Goal: Use online tool/utility: Utilize a website feature to perform a specific function

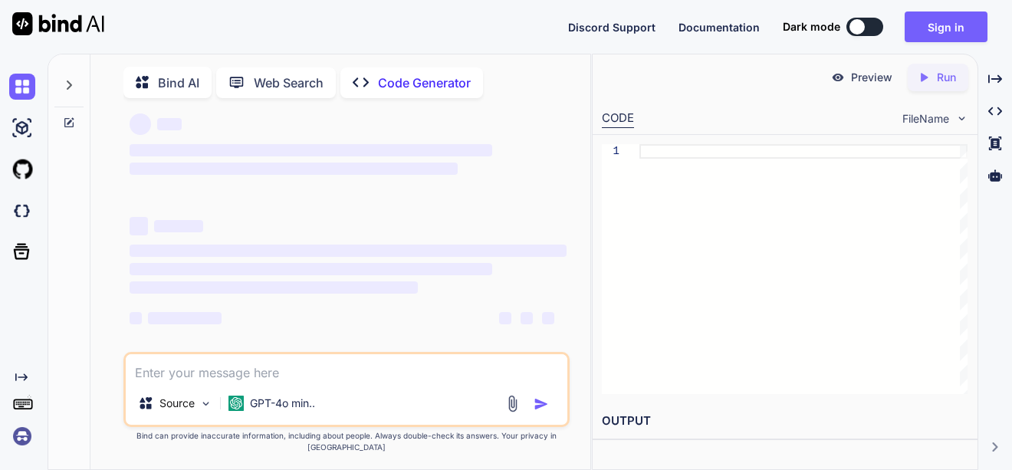
scroll to position [6, 0]
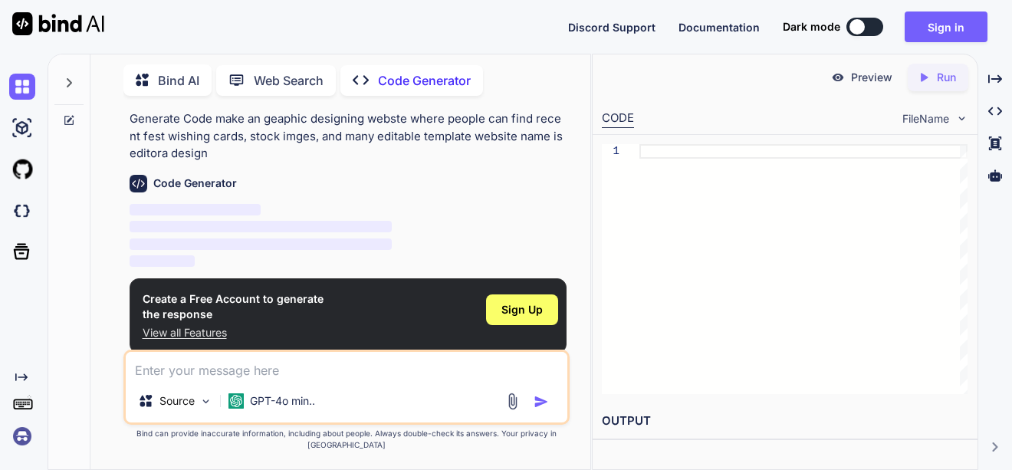
click at [516, 410] on img at bounding box center [513, 402] width 18 height 18
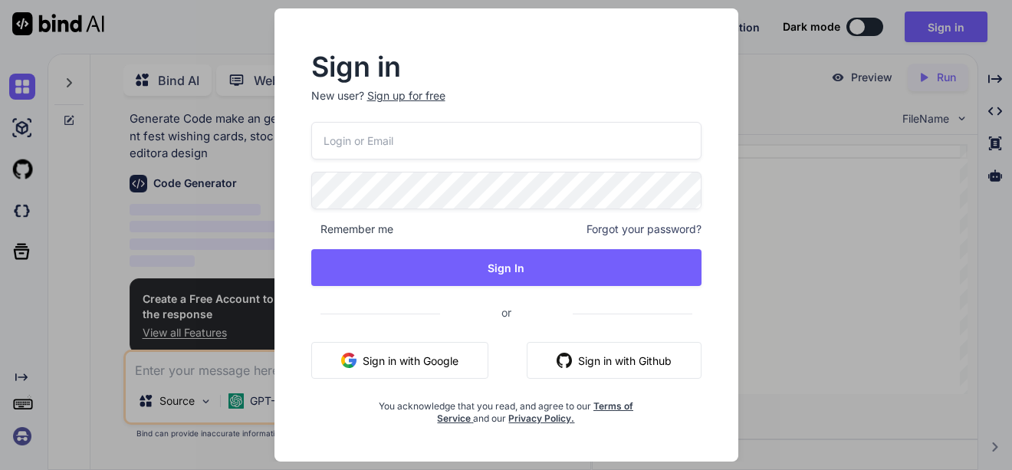
type textarea "x"
click at [446, 355] on button "Sign in with Google" at bounding box center [399, 360] width 177 height 37
click at [446, 350] on div "You Generate Code make an geaphic designing webste where people can find recent…" at bounding box center [349, 229] width 444 height 242
click at [987, 218] on div "Created with Pixso. Created with Pixso. Created with Pixso. Created with Pixso." at bounding box center [995, 268] width 21 height 404
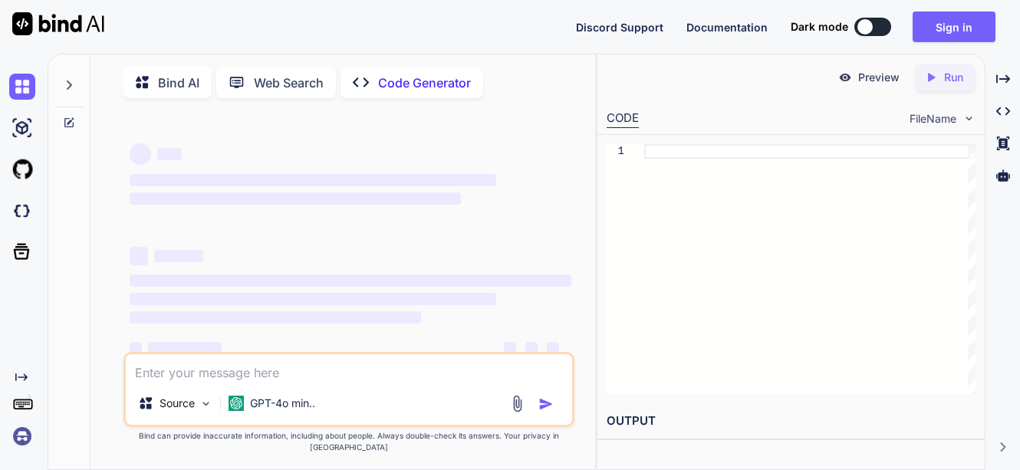
type textarea "x"
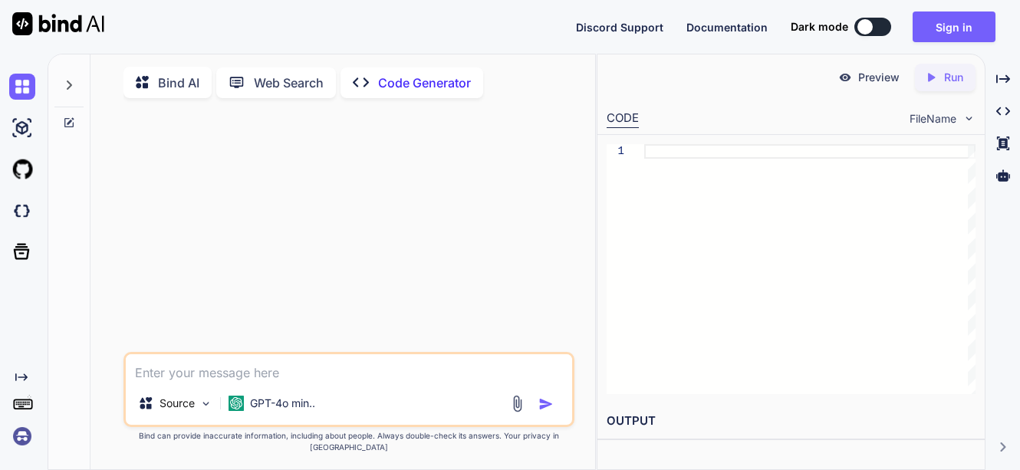
type textarea "m"
type textarea "x"
type textarea "ma"
type textarea "x"
type textarea "mak"
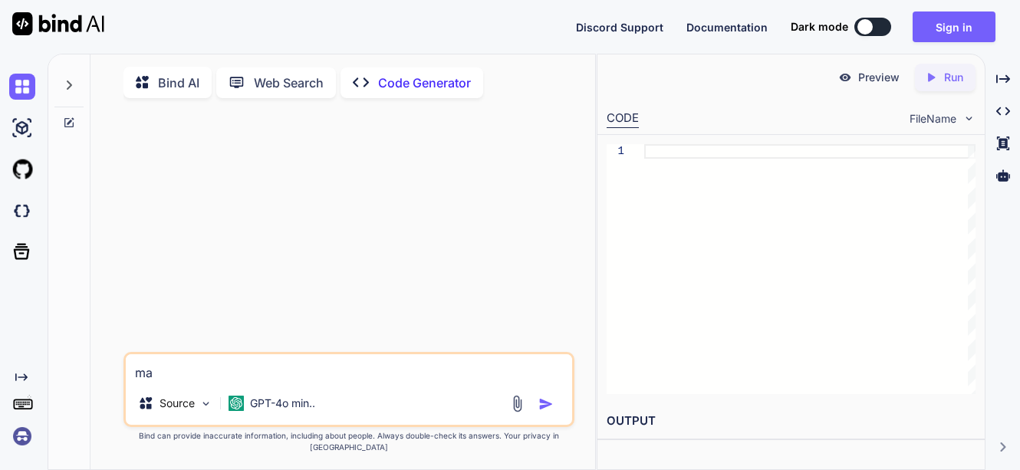
type textarea "x"
type textarea "make"
type textarea "x"
type textarea "make"
type textarea "x"
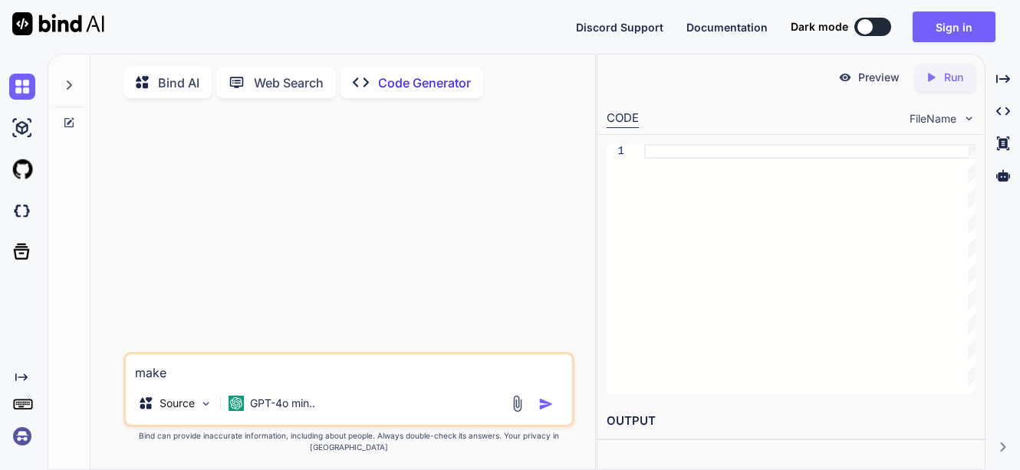
type textarea "make a"
type textarea "x"
type textarea "make a"
type textarea "x"
type textarea "make a g"
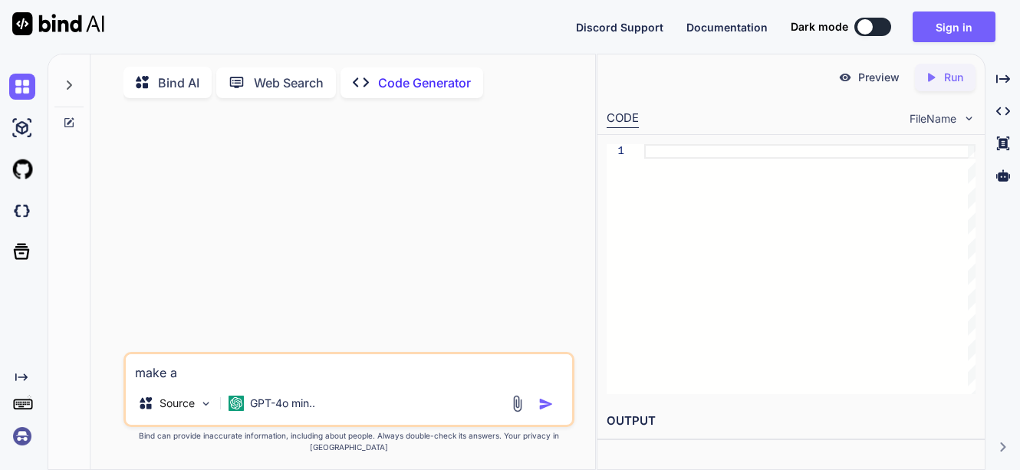
type textarea "x"
type textarea "make a gr"
type textarea "x"
type textarea "make a gra"
type textarea "x"
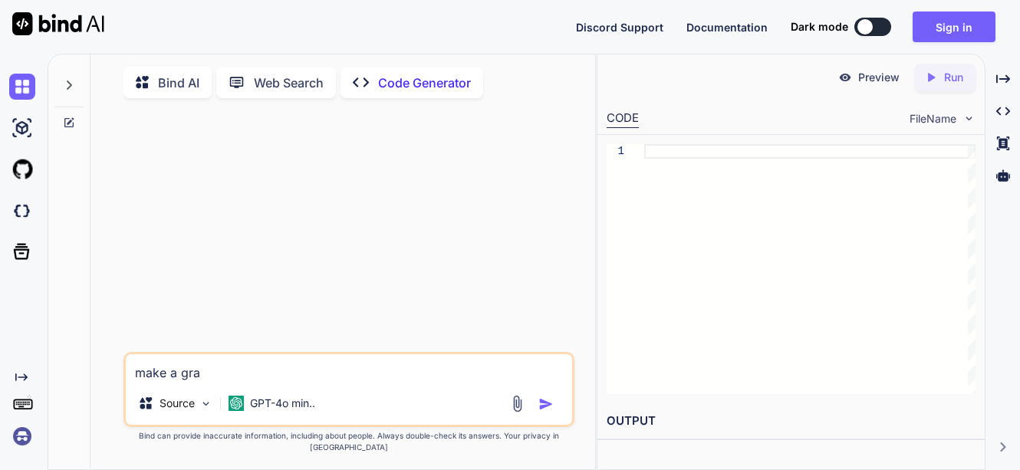
type textarea "make a grap"
type textarea "x"
type textarea "make a graph"
type textarea "x"
type textarea "make a graphi"
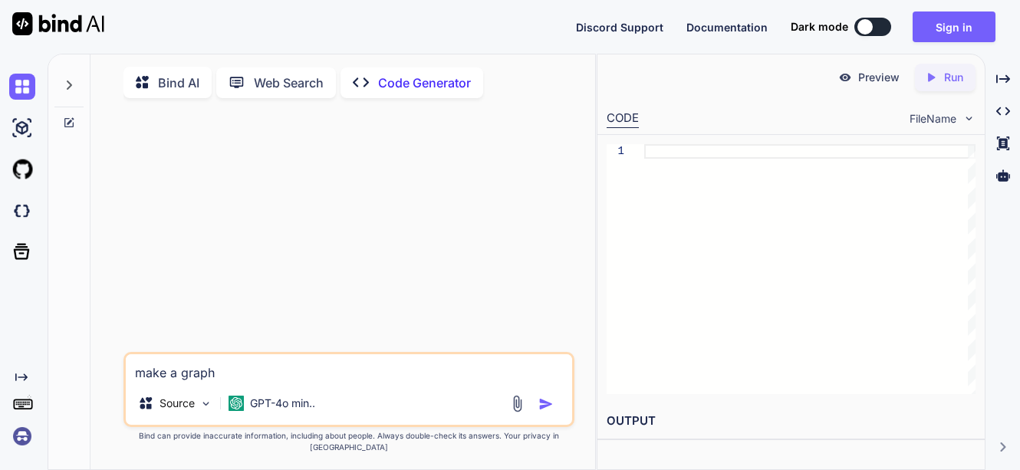
type textarea "x"
type textarea "make a graphic"
type textarea "x"
type textarea "make a graphic"
type textarea "x"
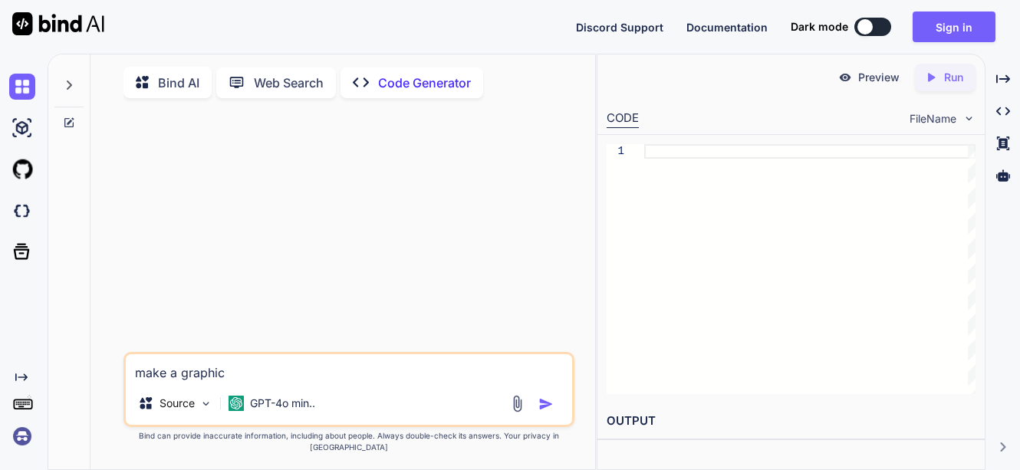
type textarea "make a graphic d"
type textarea "x"
type textarea "make a graphic de"
type textarea "x"
type textarea "make a graphic des"
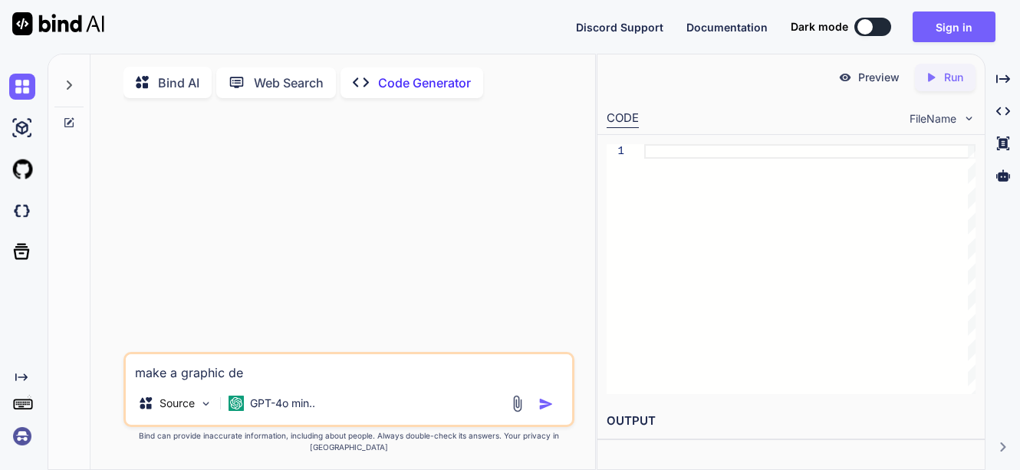
type textarea "x"
type textarea "make a graphic desi"
type textarea "x"
type textarea "make a graphic desig"
type textarea "x"
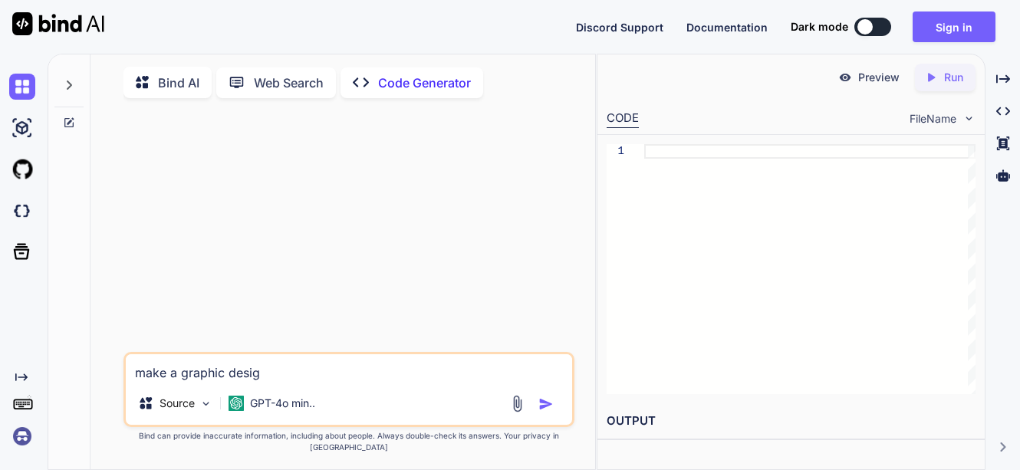
type textarea "make a graphic design"
type textarea "x"
type textarea "make a graphic designi"
type textarea "x"
type textarea "make a graphic designin"
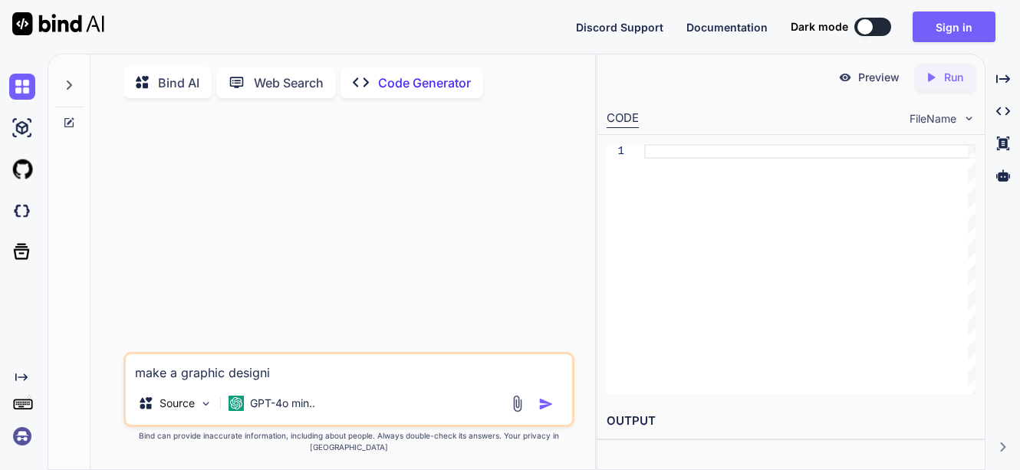
type textarea "x"
type textarea "make a graphic designing"
type textarea "x"
type textarea "make a graphic designing"
type textarea "x"
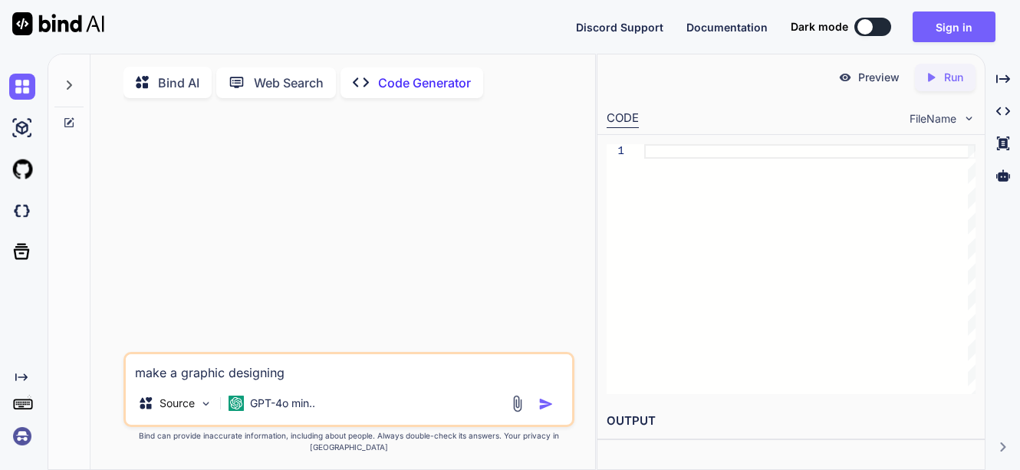
type textarea "make a graphic designing e"
type textarea "x"
type textarea "make a graphic designing e="
type textarea "x"
type textarea "make a graphic designing e=w"
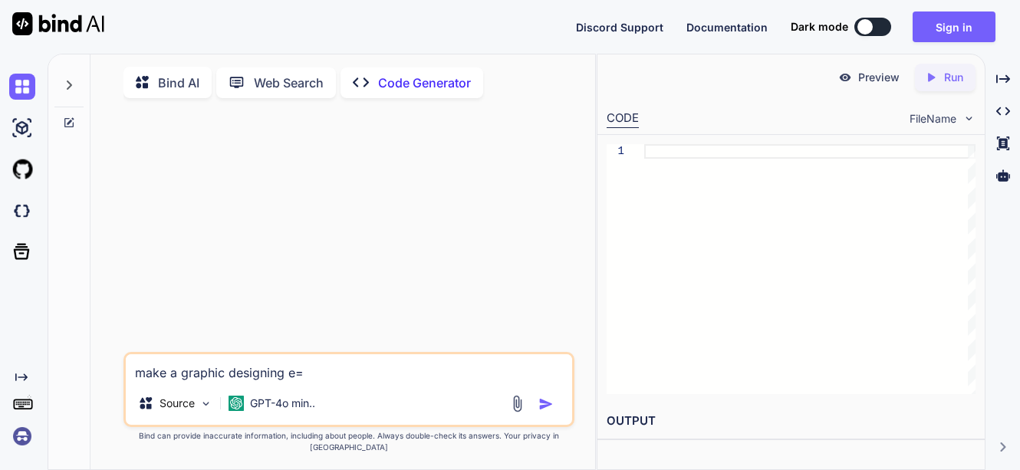
type textarea "x"
type textarea "make a graphic designing e=we"
type textarea "x"
type textarea "make a graphic designing e=web"
type textarea "x"
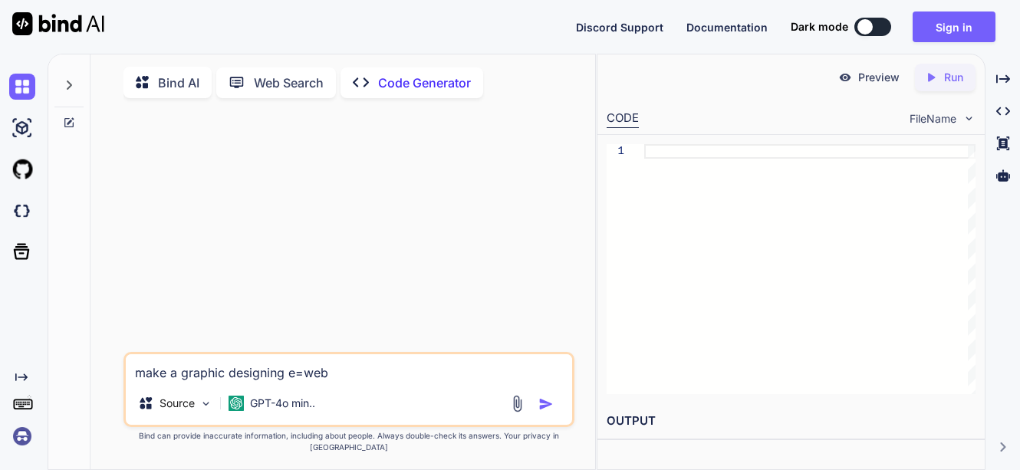
type textarea "make a graphic designing e=webs"
type textarea "x"
type textarea "make a graphic designing e=websi"
type textarea "x"
type textarea "make a graphic designing e=websit"
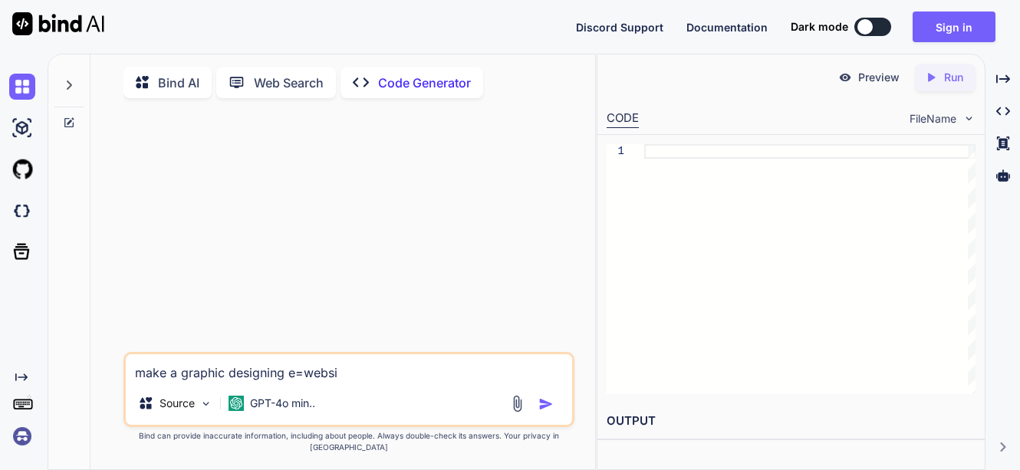
type textarea "x"
type textarea "make a graphic designing e=website"
type textarea "x"
type textarea "make a graphic designing e=website"
type textarea "x"
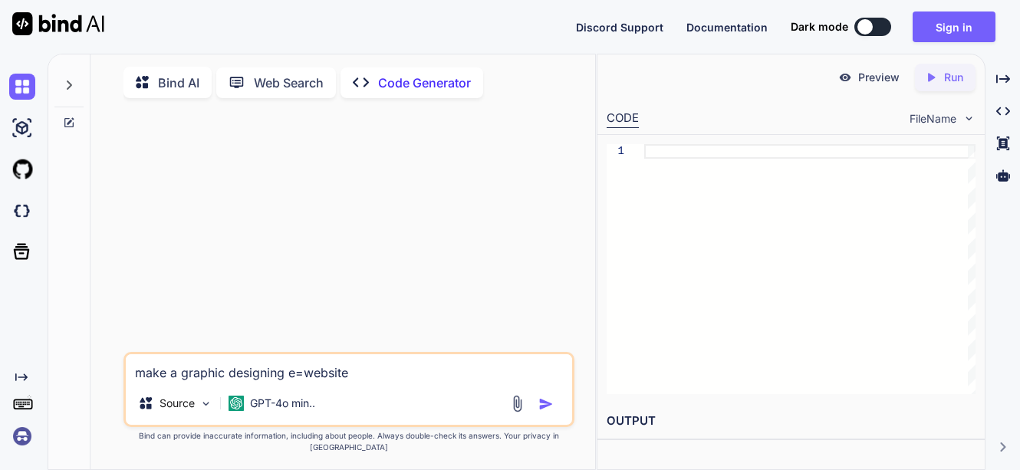
click at [303, 382] on textarea "make a graphic designing e=website" at bounding box center [349, 368] width 446 height 28
type textarea "make a graphic designing ewebsite"
type textarea "x"
type textarea "make a graphic designing website"
type textarea "x"
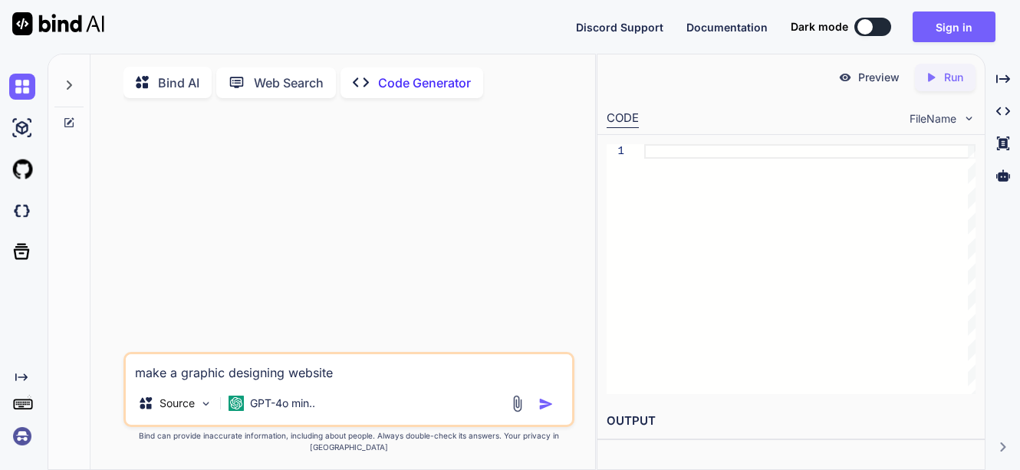
click at [336, 382] on textarea "make a graphic designing website" at bounding box center [349, 368] width 446 height 28
type textarea "make a graphic designing website"
type textarea "x"
type textarea "make a graphic designing website w"
type textarea "x"
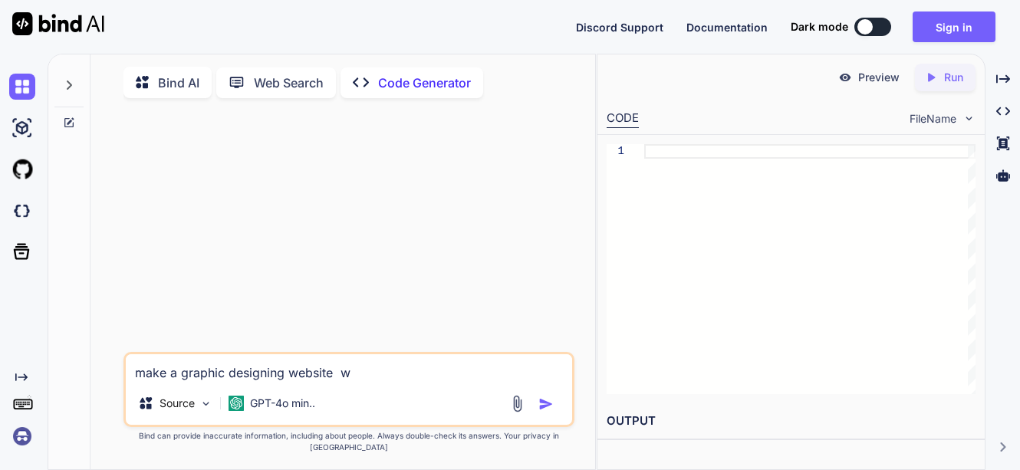
type textarea "make a graphic designing website wh"
type textarea "x"
type textarea "make a graphic designing website whi"
type textarea "x"
type textarea "make a graphic designing website whic"
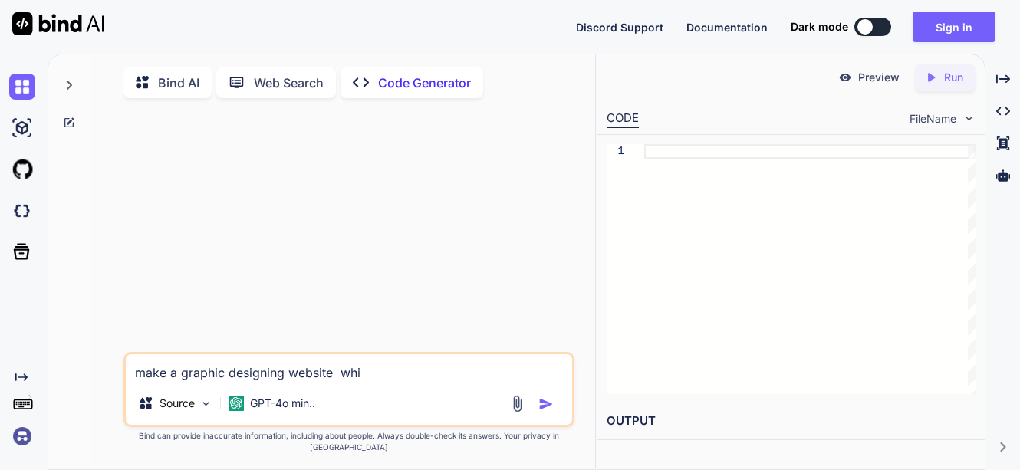
type textarea "x"
type textarea "make a graphic designing website whic"
type textarea "x"
type textarea "make a graphic designing website whic p"
type textarea "x"
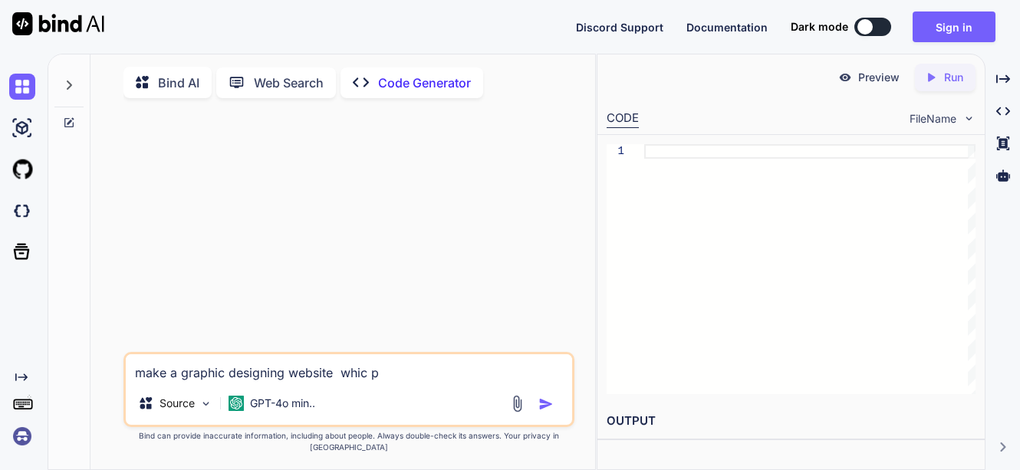
type textarea "make a graphic designing website whic pr"
type textarea "x"
type textarea "make a graphic designing website whic pro"
type textarea "x"
type textarea "make a graphic designing website whic prov"
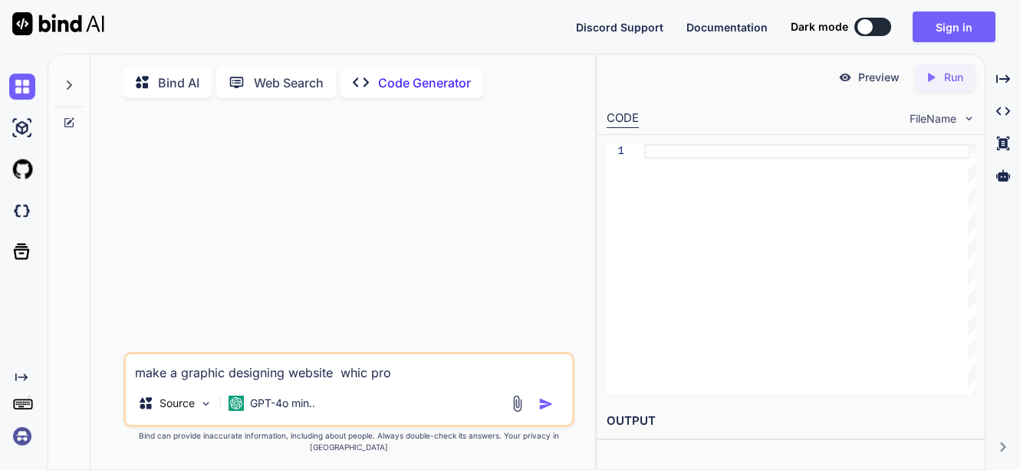
type textarea "x"
type textarea "make a graphic designing website whic prove"
type textarea "x"
type textarea "make a graphic designing website whic prov"
type textarea "x"
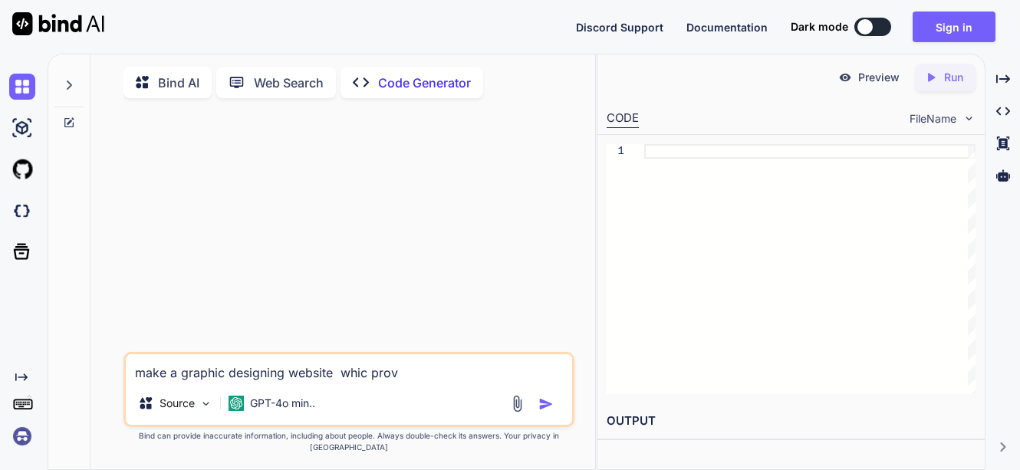
type textarea "make a graphic designing website whic provi"
type textarea "x"
type textarea "make a graphic designing website whic provid"
type textarea "x"
type textarea "make a graphic designing website whic provide"
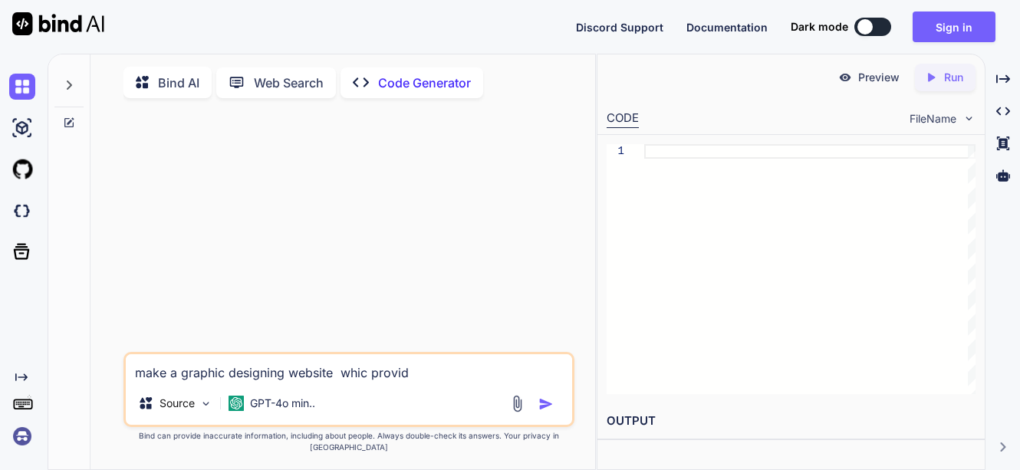
type textarea "x"
type textarea "make a graphic designing website whic provide"
type textarea "x"
type textarea "make a graphic designing website whic provide s"
type textarea "x"
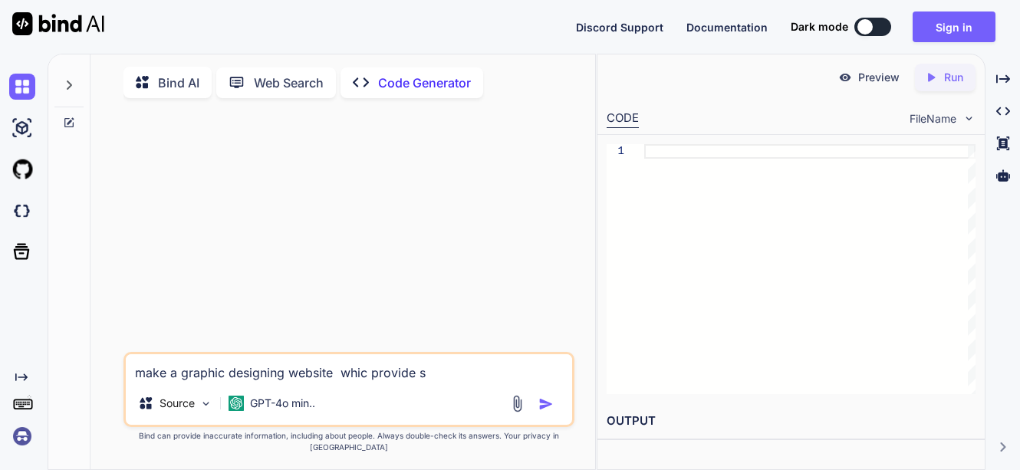
type textarea "make a graphic designing website whic provide st"
type textarea "x"
type textarea "make a graphic designing website whic provide sto"
type textarea "x"
type textarea "make a graphic designing website whic provide stoc"
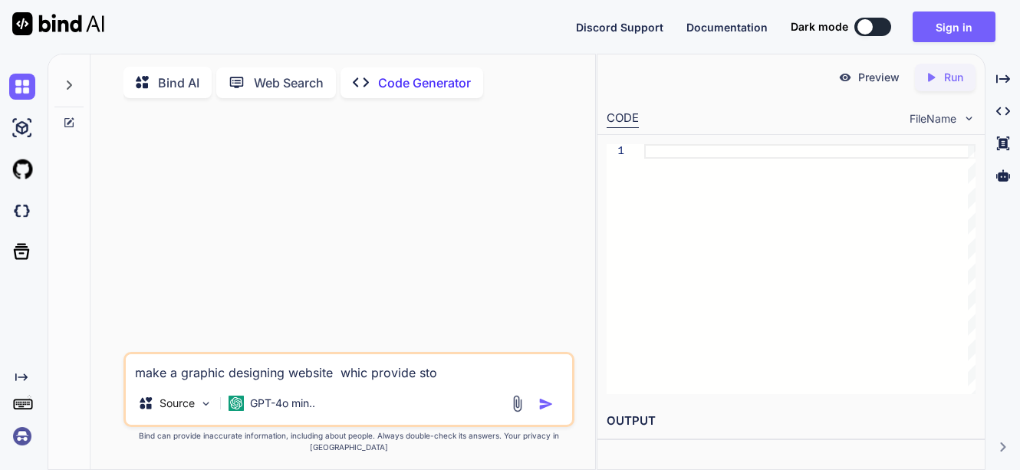
type textarea "x"
type textarea "make a graphic designing website whic provide stock"
type textarea "x"
type textarea "make a graphic designing website whic provide stock"
type textarea "x"
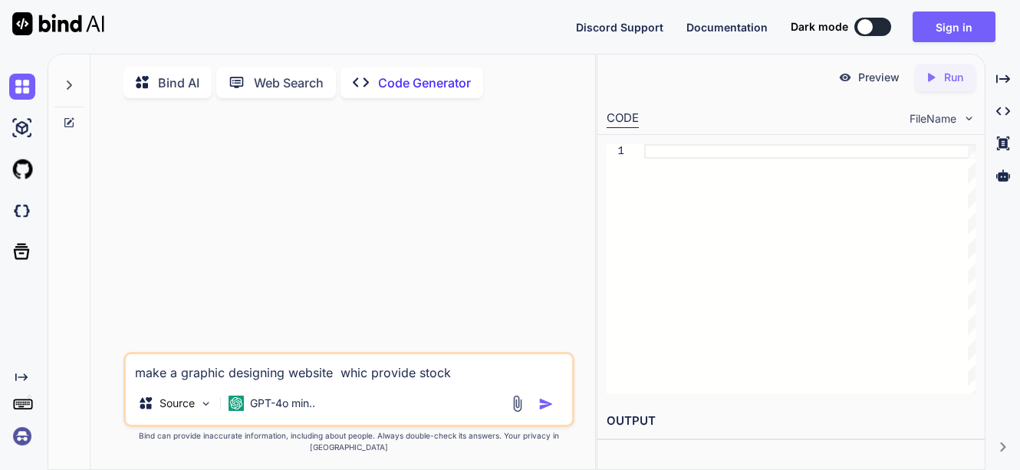
type textarea "make a graphic designing website whic provide stock i"
type textarea "x"
type textarea "make a graphic designing website whic provide stock im"
type textarea "x"
type textarea "make a graphic designing website whic provide stock ima"
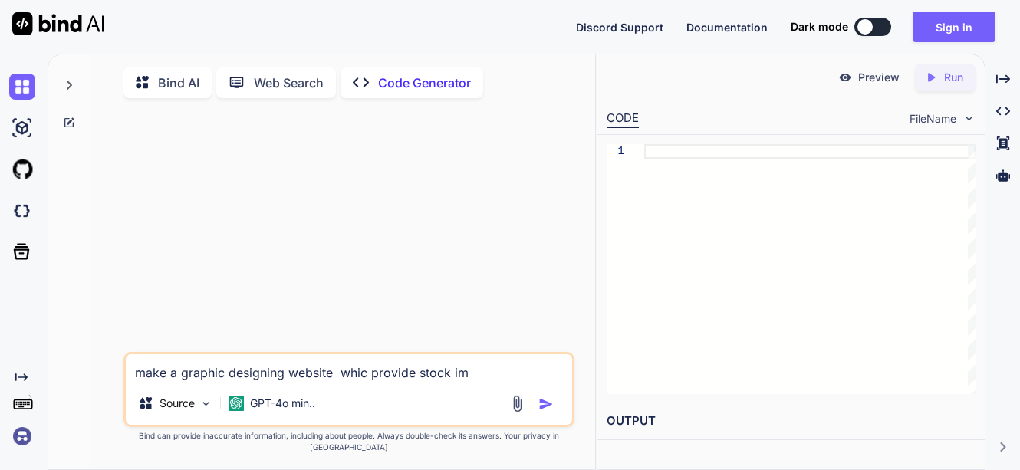
type textarea "x"
type textarea "make a graphic designing website whic provide stock imag"
type textarea "x"
type textarea "make a graphic designing website whic provide stock image"
type textarea "x"
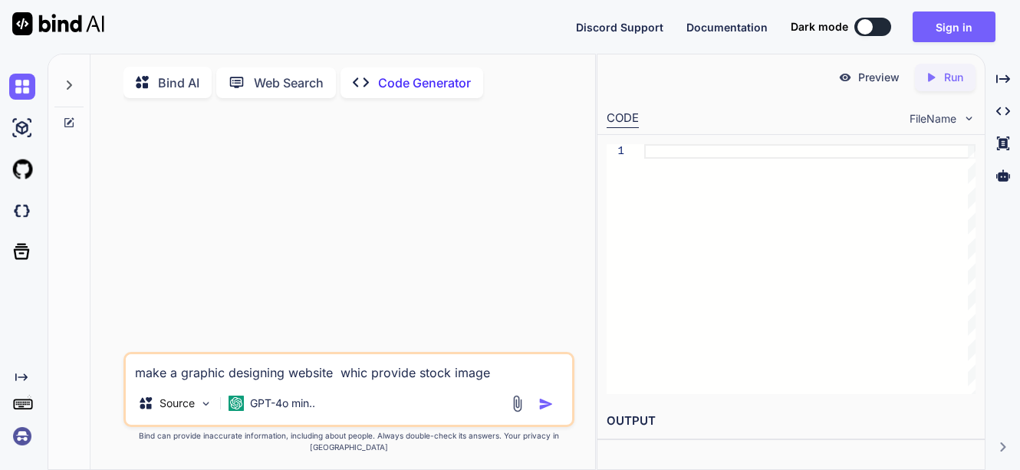
type textarea "make a graphic designing website whic provide stock images"
type textarea "x"
type textarea "make a graphic designing website whic provide stock images,"
type textarea "x"
type textarea "make a graphic designing website whic provide stock images,"
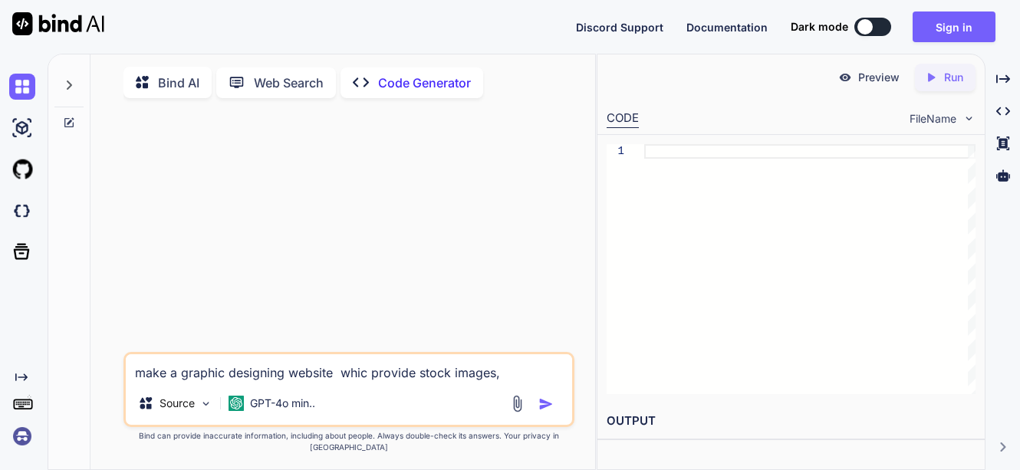
type textarea "x"
type textarea "make a graphic designing website whic provide stock images, t"
type textarea "x"
type textarea "make a graphic designing website whic provide stock images,"
type textarea "x"
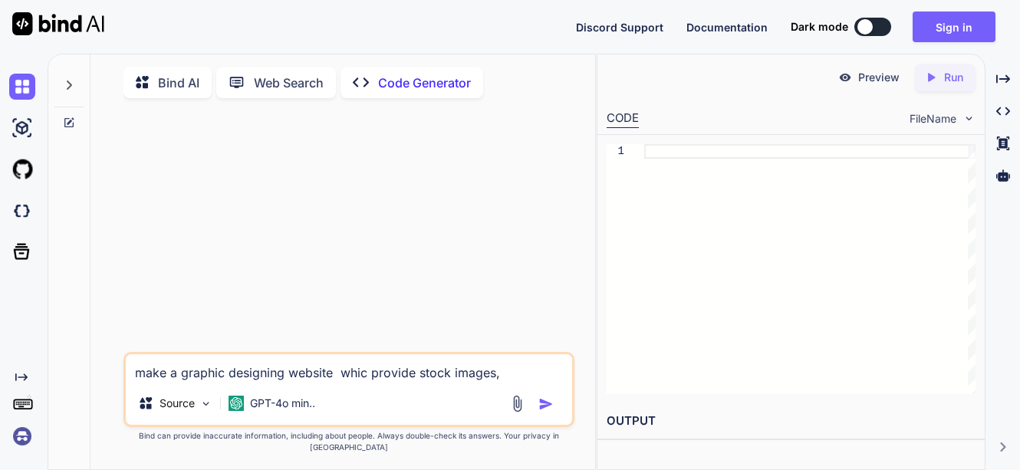
type textarea "make a graphic designing website whic provide stock images, e"
type textarea "x"
type textarea "make a graphic designing website whic provide stock images, ed"
type textarea "x"
type textarea "make a graphic designing website whic provide stock images, edi"
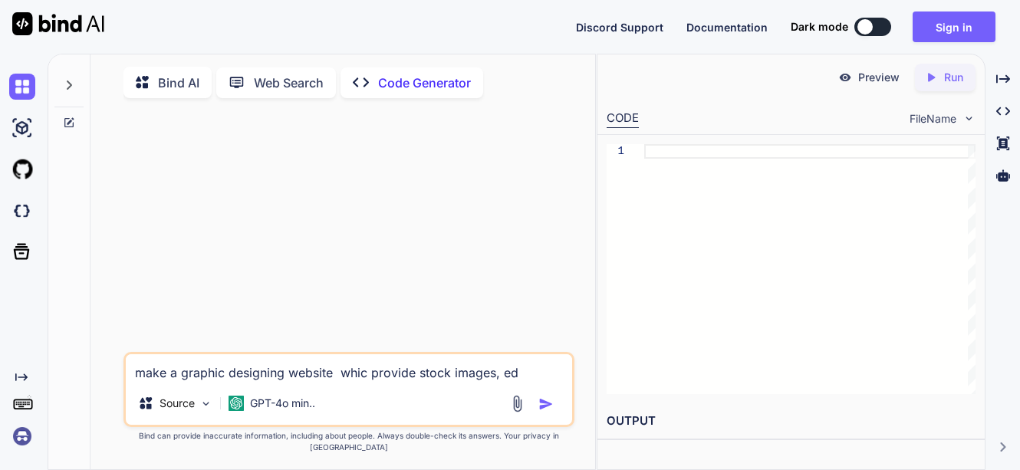
type textarea "x"
type textarea "make a graphic designing website whic provide stock images, edit"
type textarea "x"
type textarea "make a graphic designing website whic provide stock images, edita"
type textarea "x"
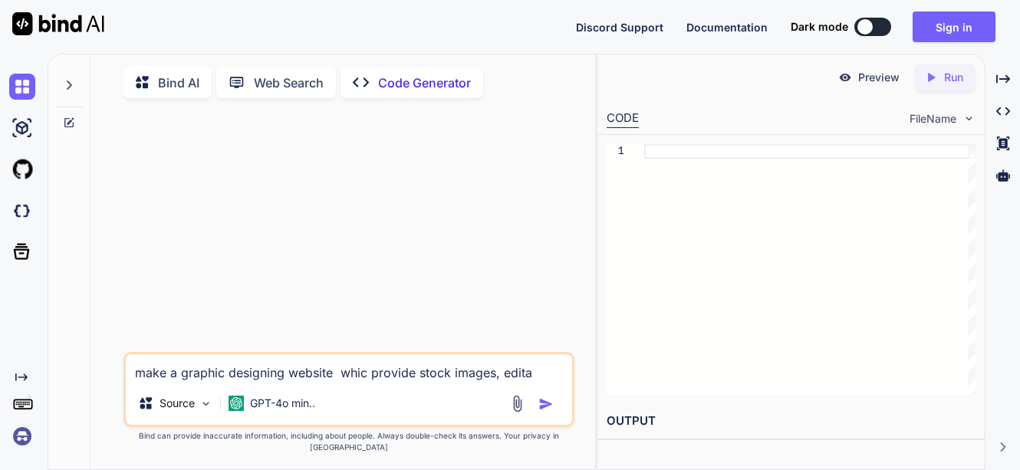
type textarea "make a graphic designing website whic provide stock images, editab"
type textarea "x"
type textarea "make a graphic designing website whic provide stock images, editabl"
type textarea "x"
type textarea "make a graphic designing website whic provide stock images, editable"
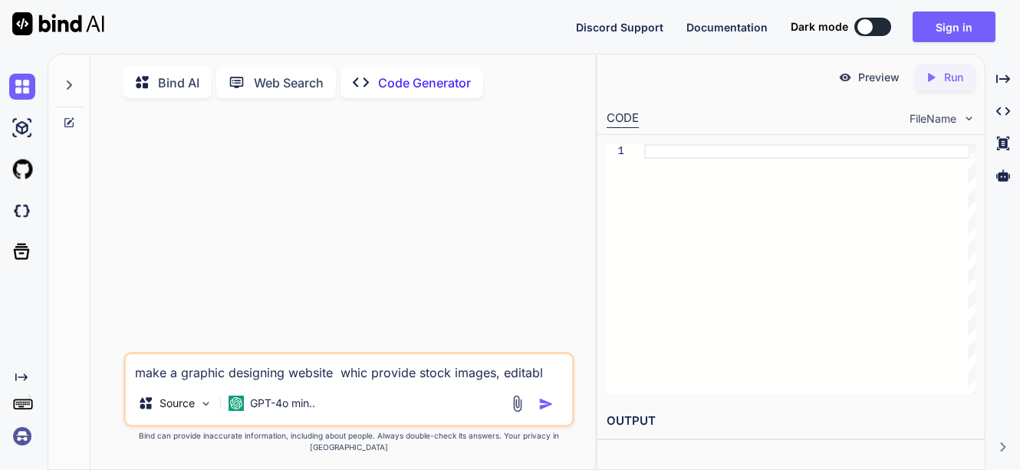
type textarea "x"
type textarea "make a graphic designing website whic provide stock images, editable"
type textarea "x"
type textarea "make a graphic designing website whic provide stock images, editable t"
type textarea "x"
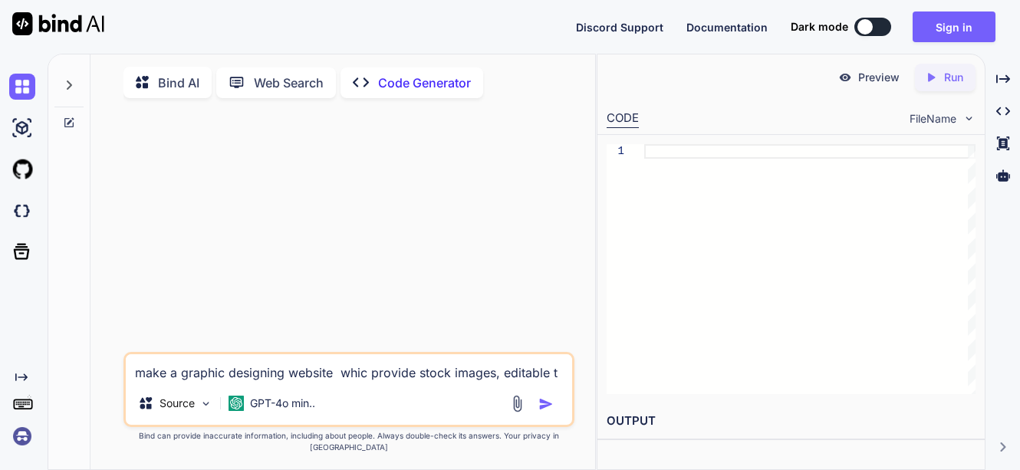
type textarea "make a graphic designing website whic provide stock images, editable te"
type textarea "x"
type textarea "make a graphic designing website whic provide stock images, editable tem"
type textarea "x"
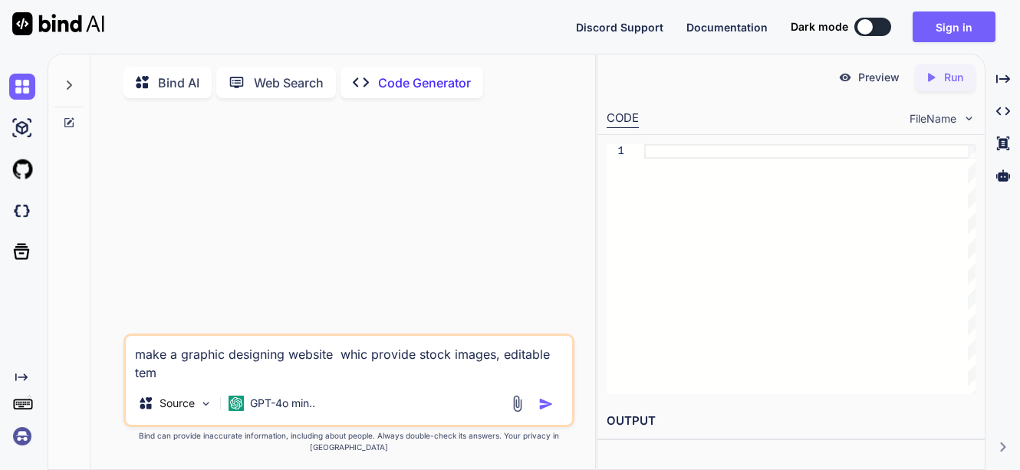
type textarea "make a graphic designing website whic provide stock images, editable temp"
type textarea "x"
type textarea "make a graphic designing website whic provide stock images, editable templ"
type textarea "x"
type textarea "make a graphic designing website whic provide stock images, editable templa"
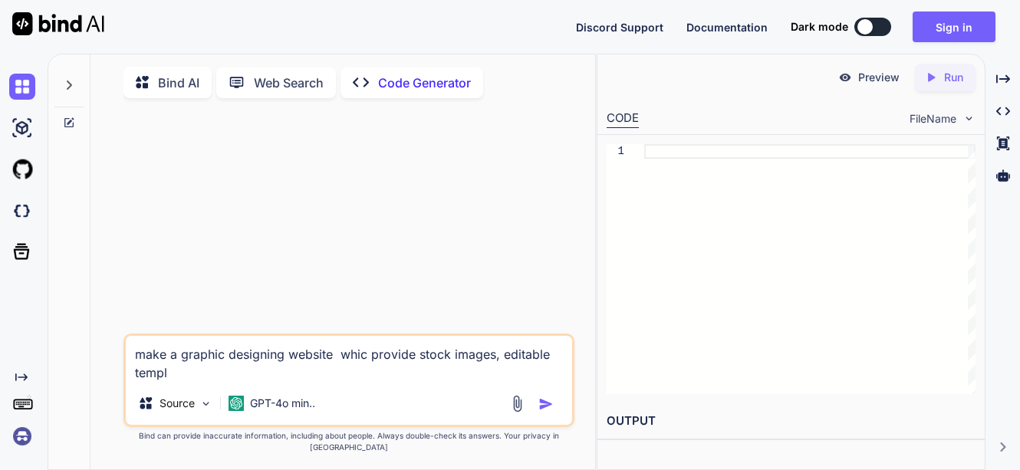
type textarea "x"
type textarea "make a graphic designing website whic provide stock images, editable templates,"
type textarea "x"
type textarea "make a graphic designing website whic provide stock images, editable templates,…"
type textarea "x"
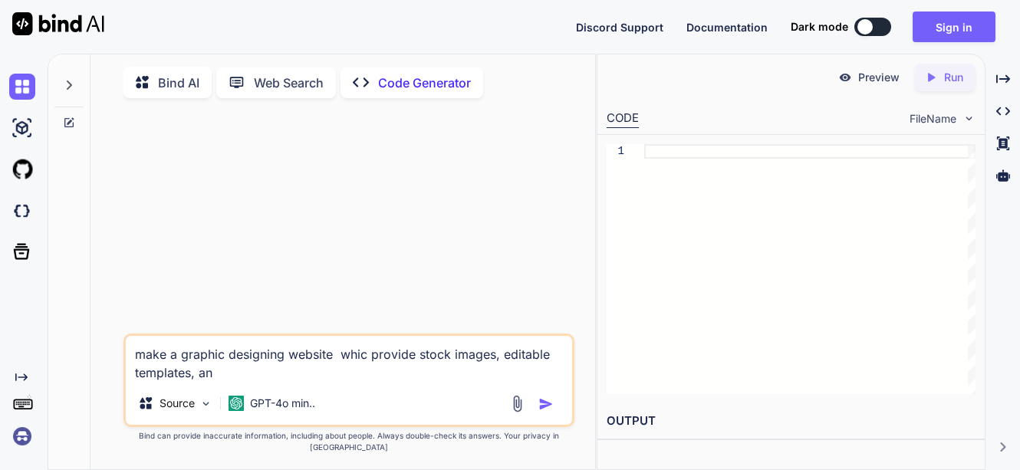
type textarea "make a graphic designing website whic provide stock images, editable templates,…"
type textarea "x"
type textarea "make a graphic designing website whic provide stock images, editable templates,…"
type textarea "x"
type textarea "make a graphic designing website whic provide stock images, editable templates,…"
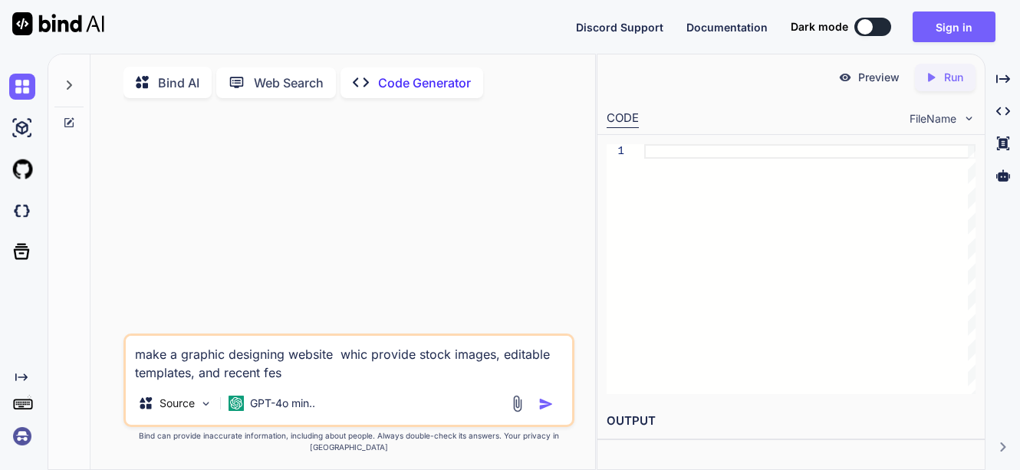
type textarea "x"
type textarea "make a graphic designing website whic provide stock images, editable templates,…"
type textarea "x"
type textarea "make a graphic designing website whic provide stock images, editable templates,…"
type textarea "x"
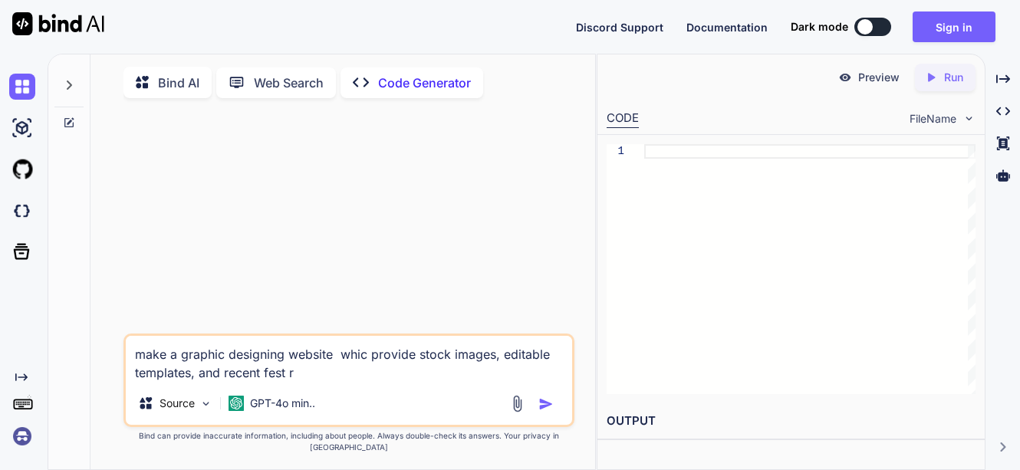
type textarea "make a graphic designing website whic provide stock images, editable templates,…"
type textarea "x"
type textarea "make a graphic designing website whic provide stock images, editable templates,…"
type textarea "x"
type textarea "make a graphic designing website whic provide stock images, editable templates,…"
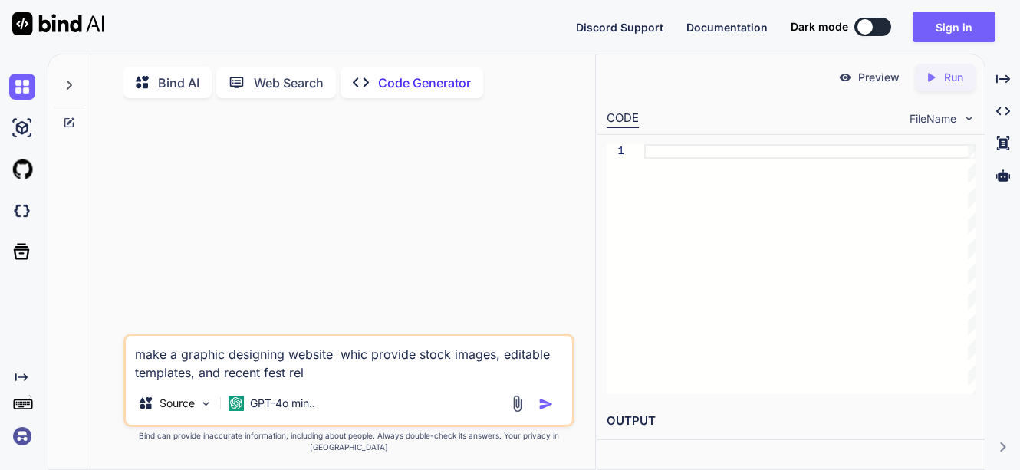
type textarea "x"
type textarea "make a graphic designing website whic provide stock images, editable templates,…"
type textarea "x"
type textarea "make a graphic designing website whic provide stock images, editable templates,…"
type textarea "x"
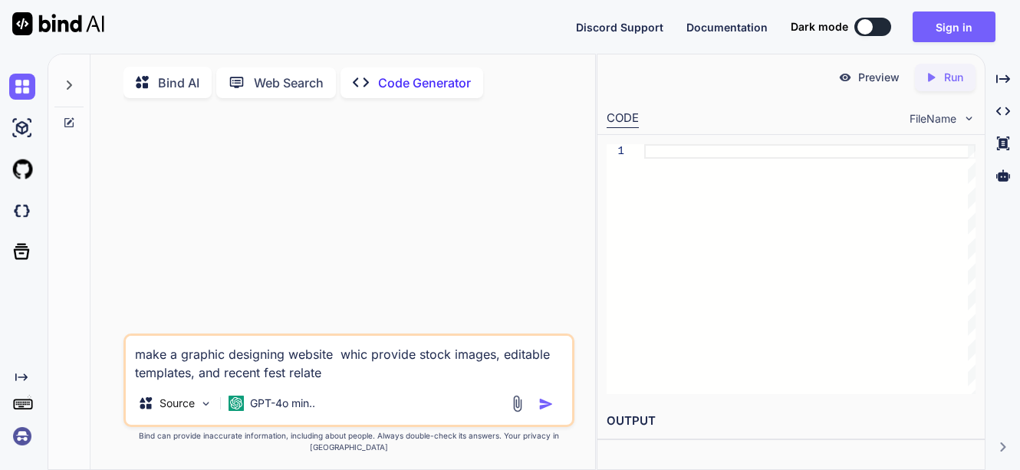
type textarea "make a graphic designing website whic provide stock images, editable templates,…"
type textarea "x"
type textarea "make a graphic designing website whic provide stock images, editable templates,…"
type textarea "x"
type textarea "make a graphic designing website whic provide stock images, editable templates,…"
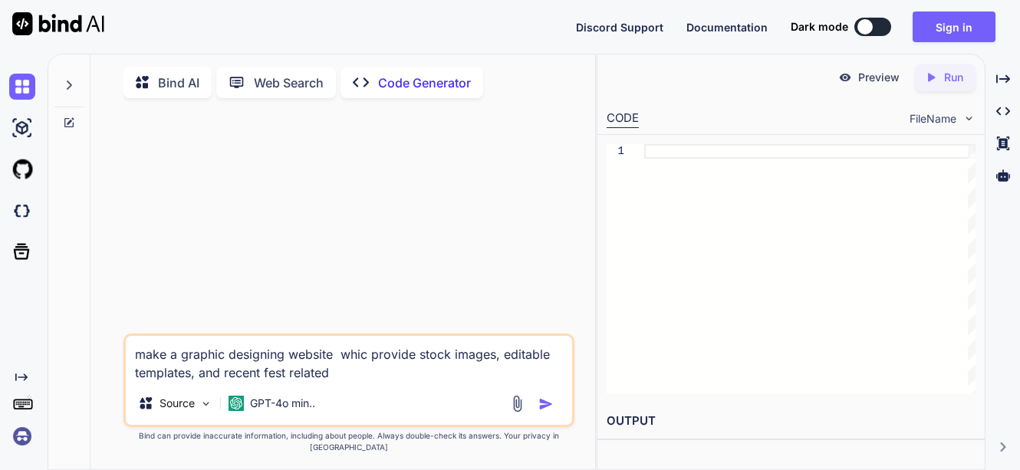
type textarea "x"
type textarea "make a graphic designing website whic provide stock images, editable templates,…"
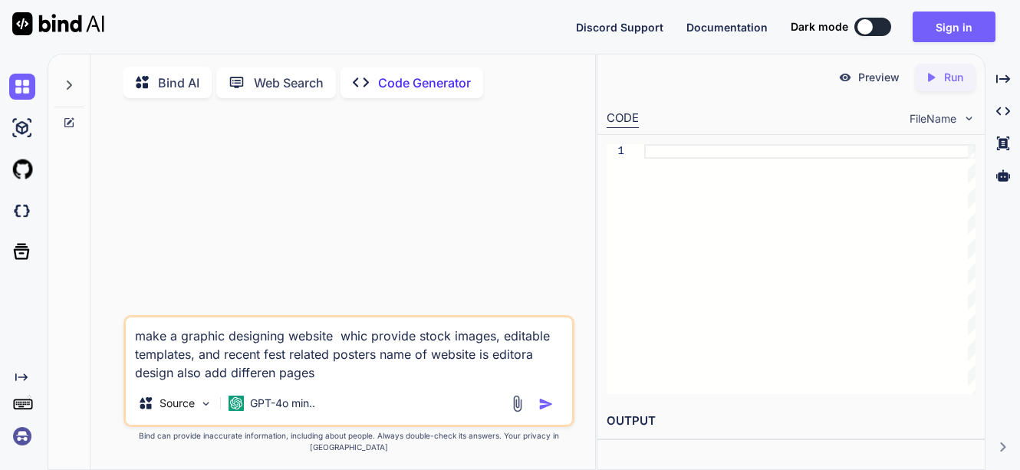
click at [275, 382] on textarea "make a graphic designing website whic provide stock images, editable templates,…" at bounding box center [349, 349] width 446 height 64
click at [314, 382] on textarea "make a graphic designing website whic provide stock images, editable templates,…" at bounding box center [349, 349] width 446 height 64
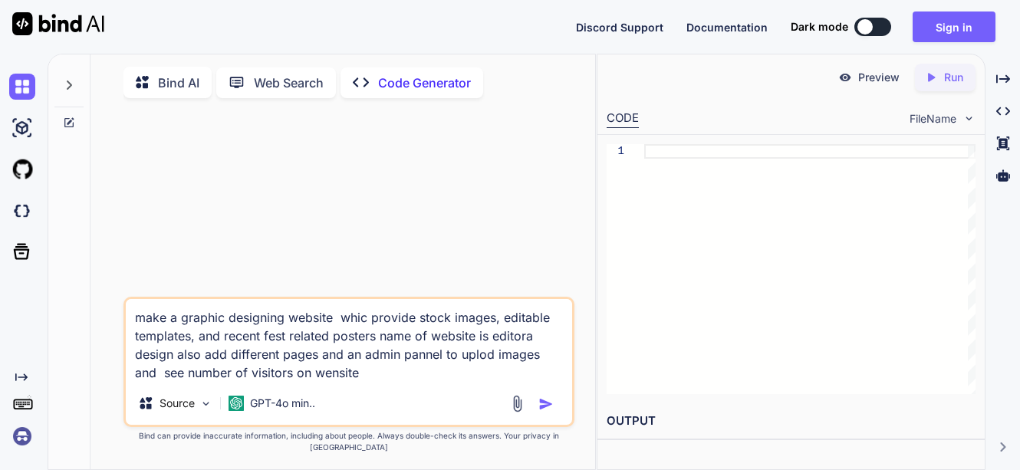
click at [313, 382] on textarea "make a graphic designing website whic provide stock images, editable templates,…" at bounding box center [349, 340] width 446 height 83
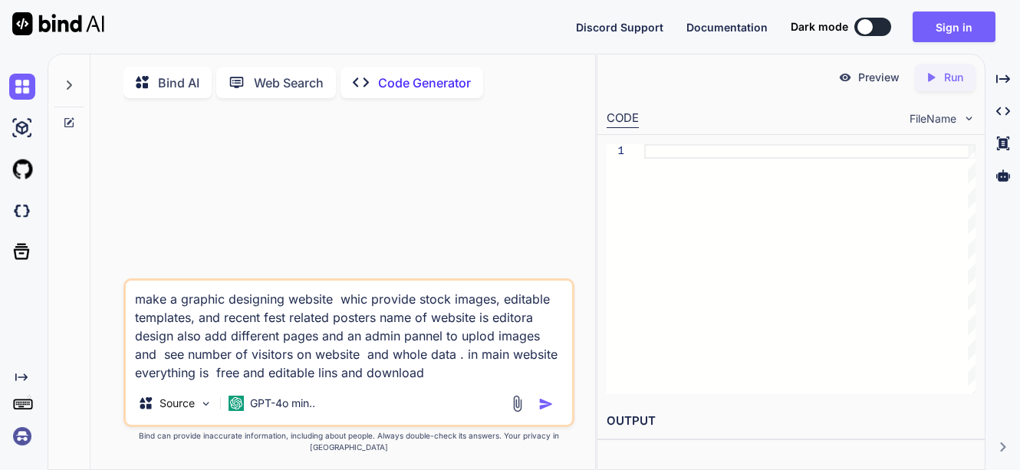
click at [363, 382] on textarea "make a graphic designing website whic provide stock images, editable templates,…" at bounding box center [349, 331] width 446 height 101
click at [454, 382] on textarea "make a graphic designing website whic provide stock images, editable templates,…" at bounding box center [349, 331] width 446 height 101
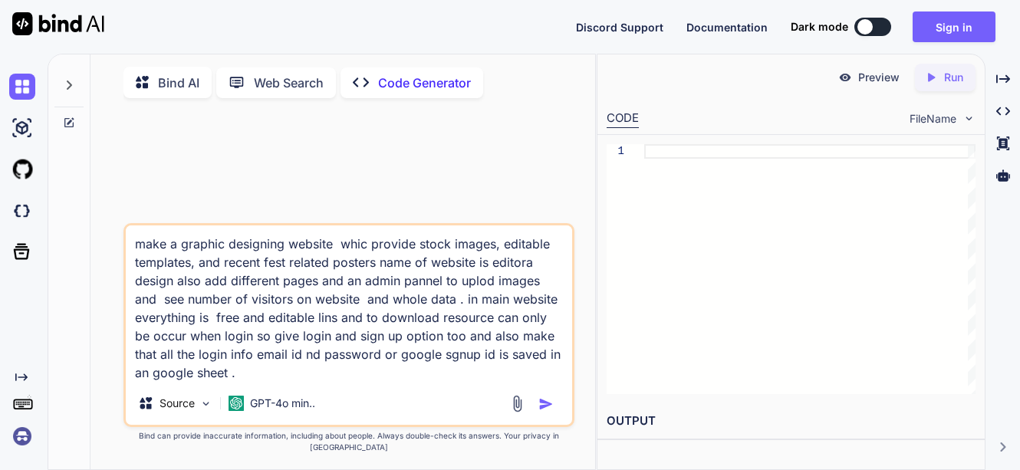
click at [547, 412] on img "button" at bounding box center [545, 403] width 15 height 15
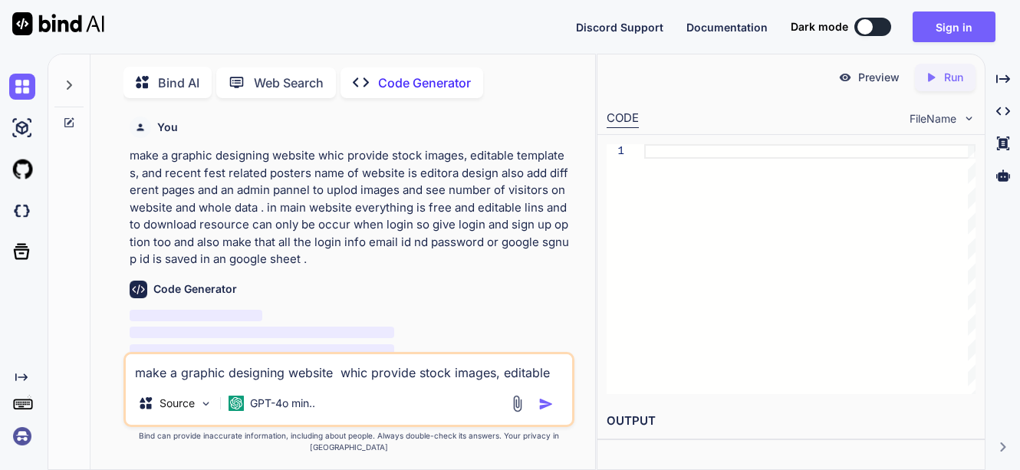
click at [492, 325] on p "‌" at bounding box center [351, 316] width 442 height 18
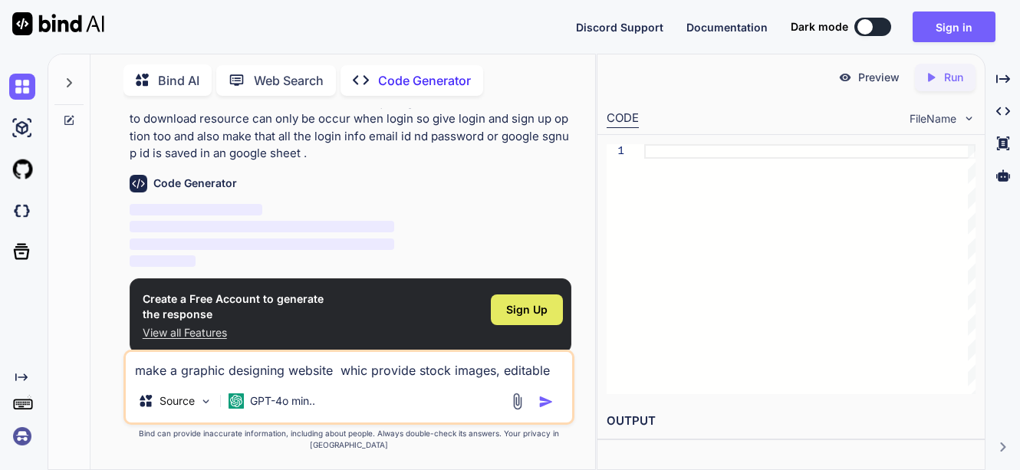
click at [527, 307] on span "Sign Up" at bounding box center [526, 309] width 41 height 15
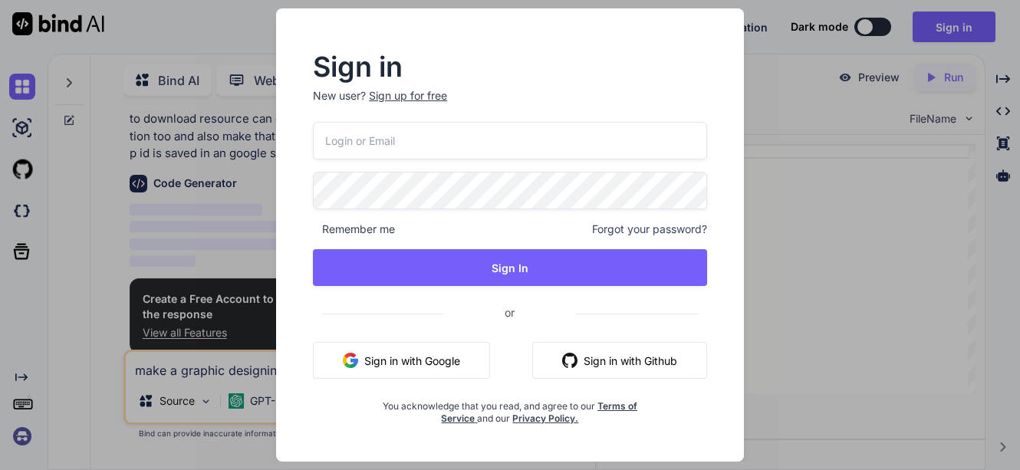
click at [449, 367] on button "Sign in with Google" at bounding box center [401, 360] width 177 height 37
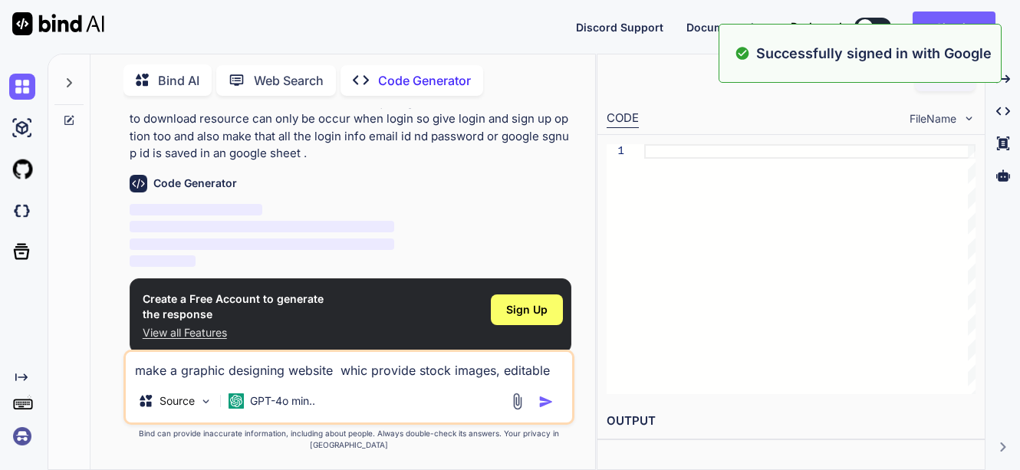
click at [399, 350] on div "You make a graphic designing website whic provide stock images, editable templa…" at bounding box center [351, 229] width 448 height 242
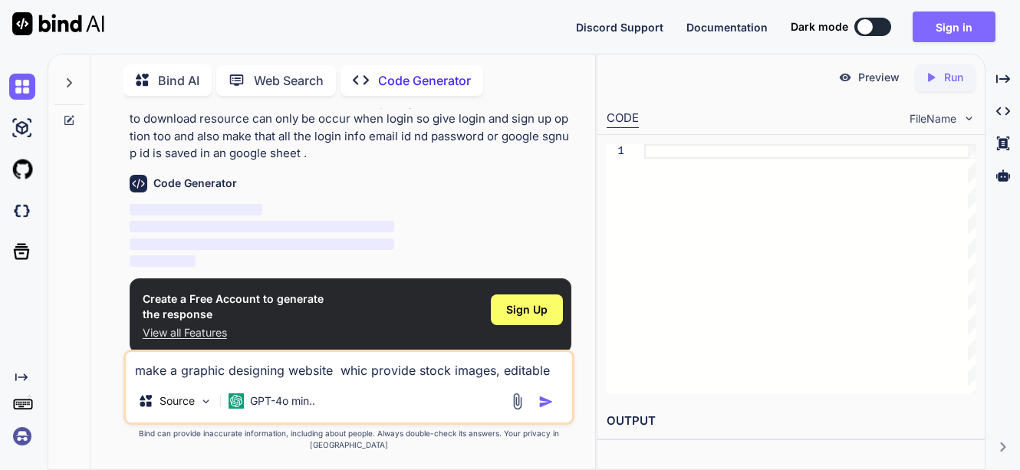
click at [956, 28] on button "Sign in" at bounding box center [953, 27] width 83 height 31
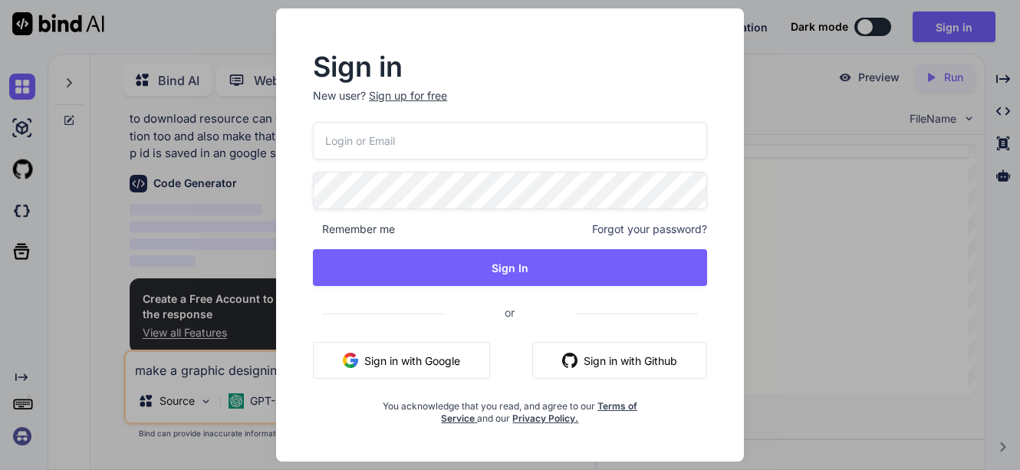
click at [413, 364] on button "Sign in with Google" at bounding box center [401, 360] width 177 height 37
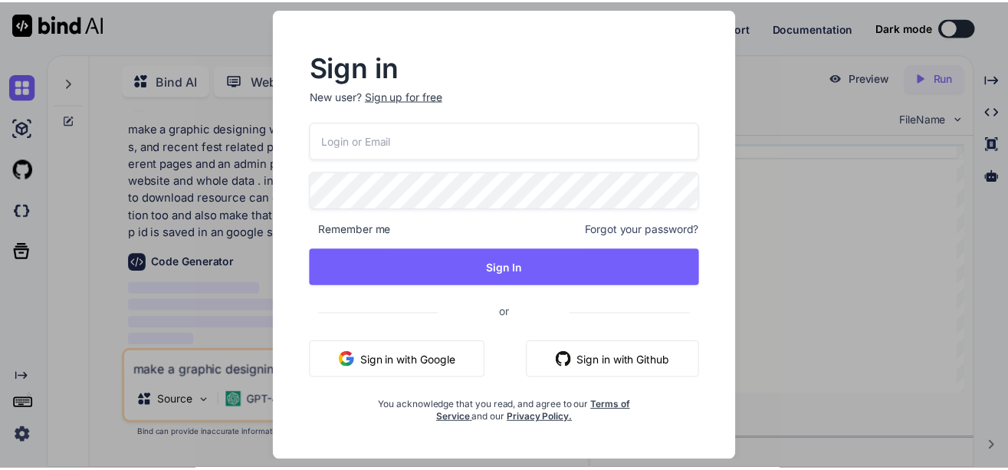
scroll to position [13, 0]
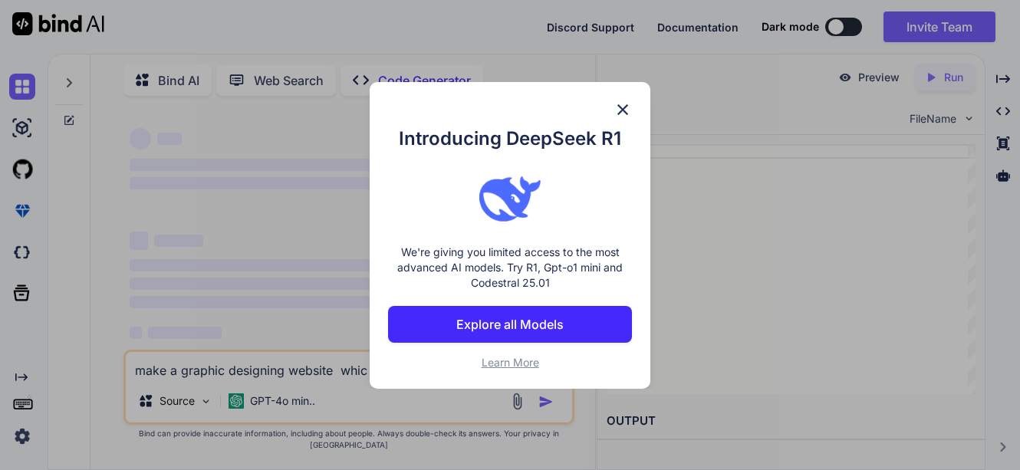
click at [776, 274] on div "Introducing DeepSeek R1 We're giving you limited access to the most advanced AI…" at bounding box center [510, 235] width 1020 height 470
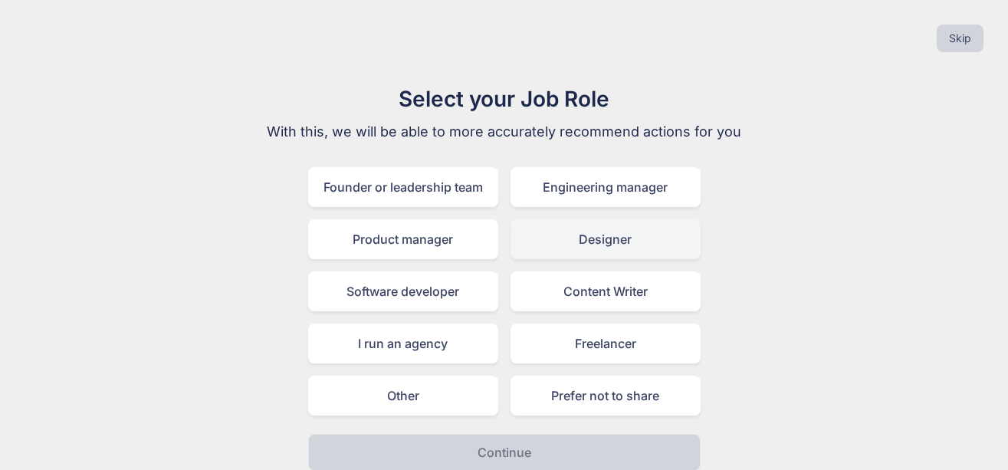
click at [607, 242] on div "Designer" at bounding box center [606, 239] width 190 height 40
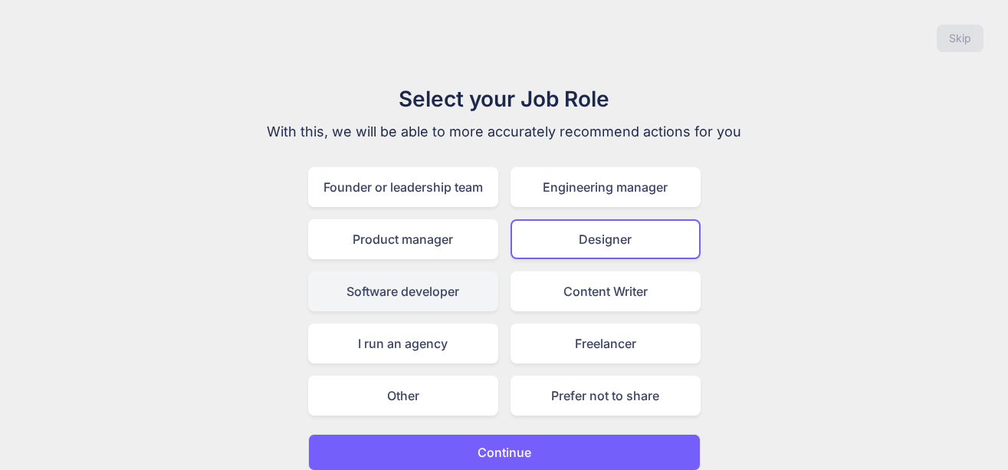
click at [398, 305] on div "Software developer" at bounding box center [403, 291] width 190 height 40
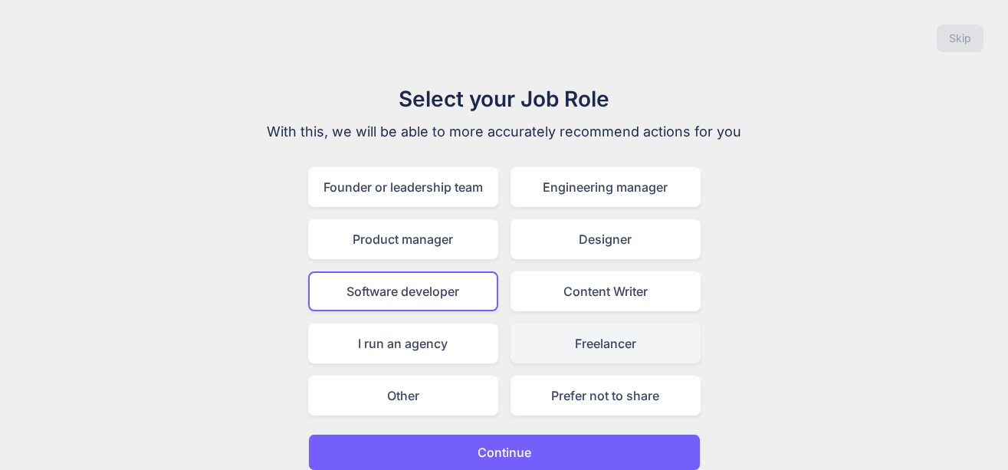
click at [555, 337] on div "Freelancer" at bounding box center [606, 344] width 190 height 40
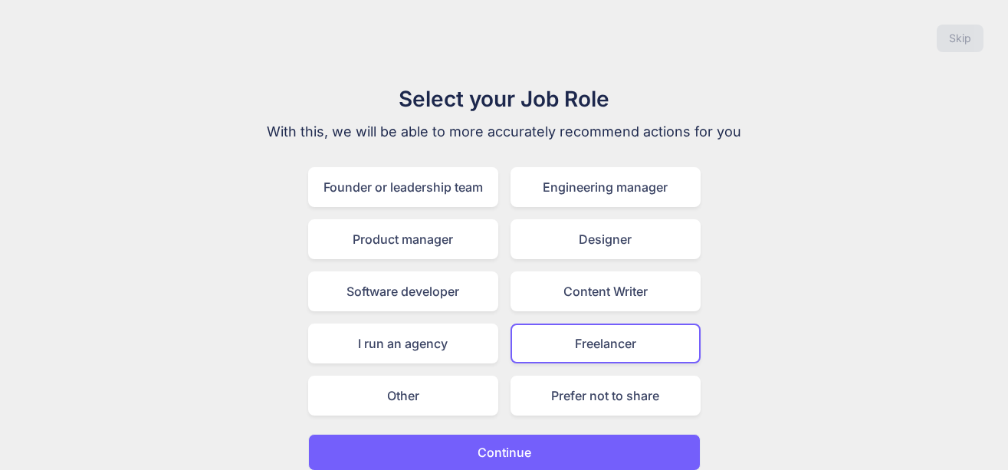
click at [576, 443] on button "Continue" at bounding box center [504, 452] width 393 height 37
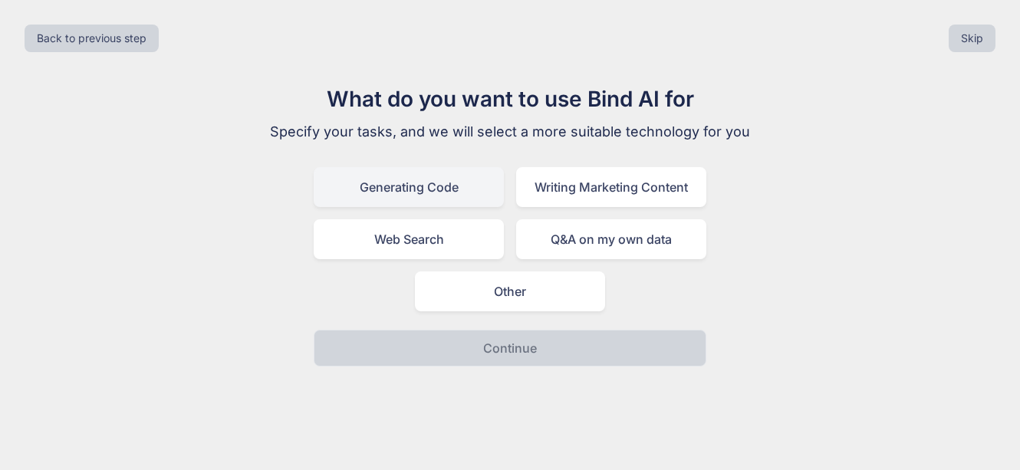
click at [449, 195] on div "Generating Code" at bounding box center [409, 187] width 190 height 40
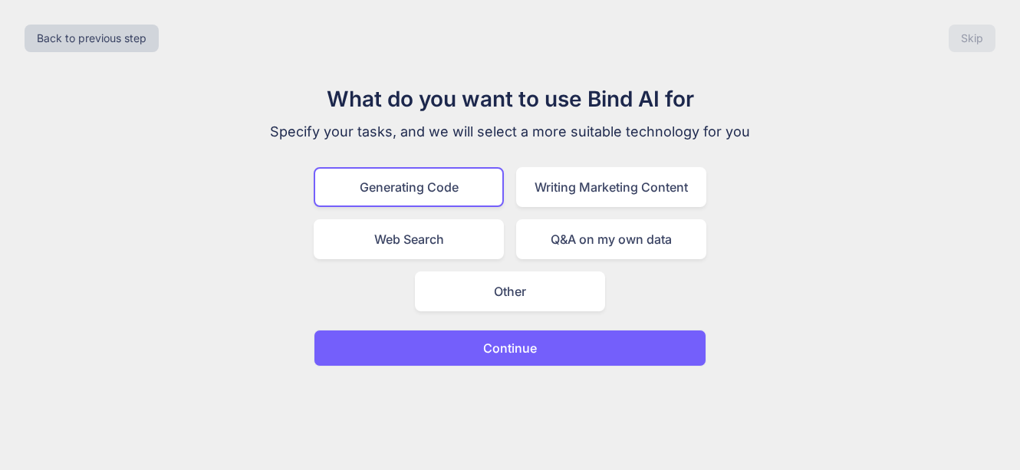
click at [538, 349] on button "Continue" at bounding box center [510, 348] width 393 height 37
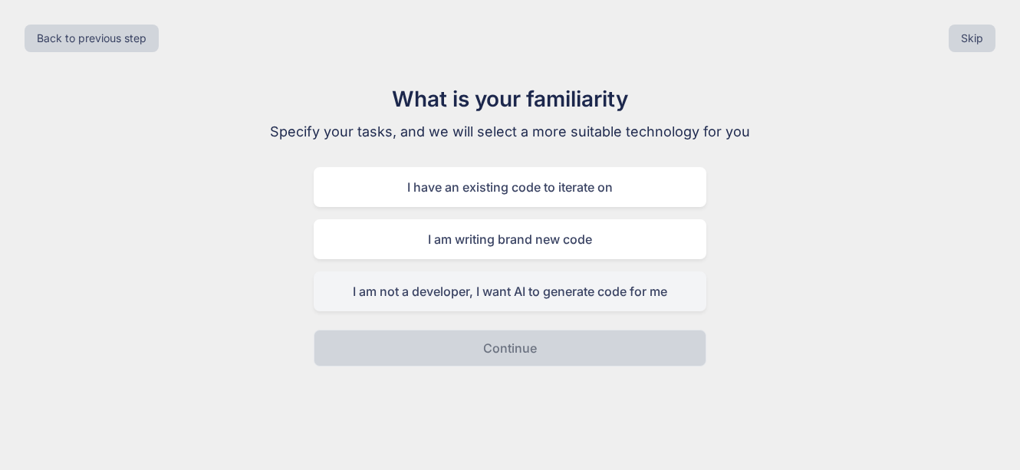
click at [547, 291] on div "I am not a developer, I want AI to generate code for me" at bounding box center [510, 291] width 393 height 40
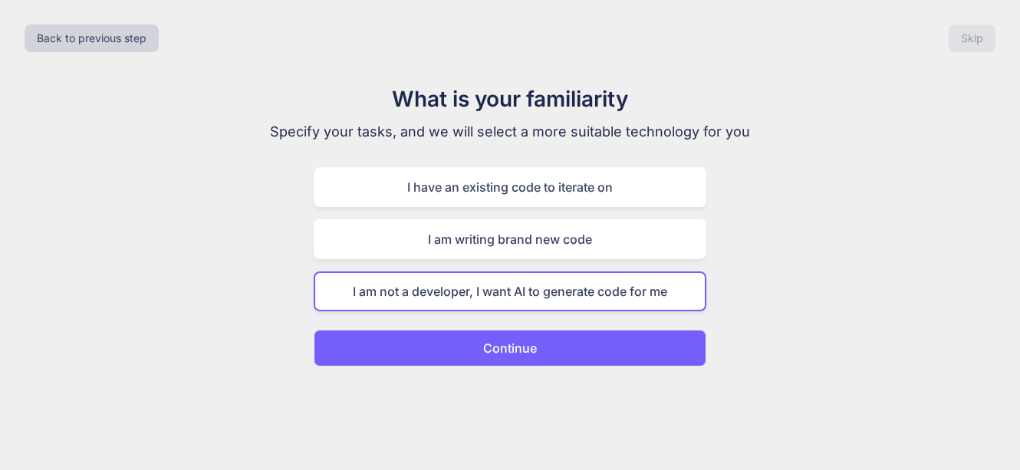
click at [570, 349] on button "Continue" at bounding box center [510, 348] width 393 height 37
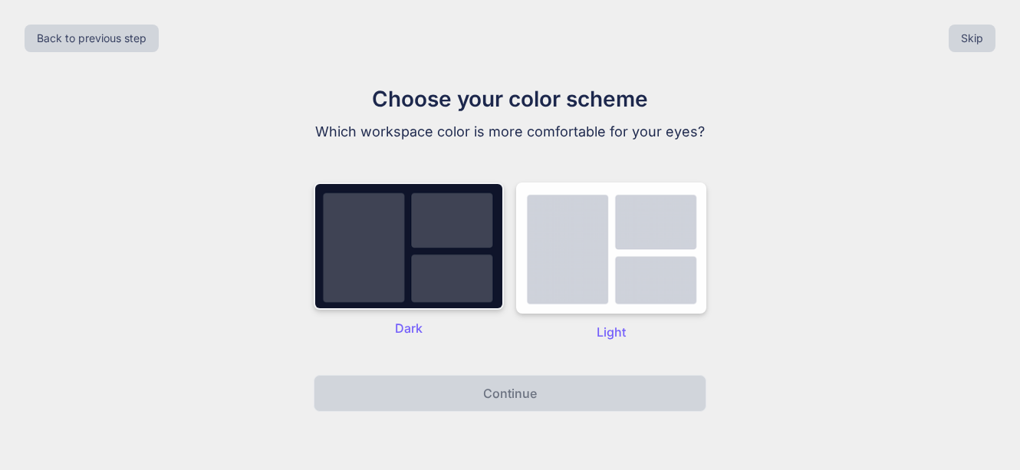
click at [490, 219] on img at bounding box center [409, 245] width 190 height 127
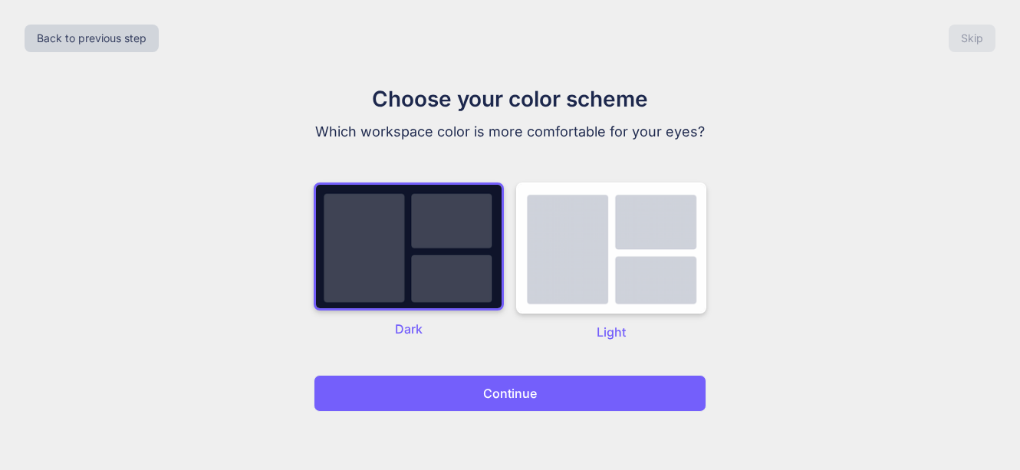
click at [557, 387] on button "Continue" at bounding box center [510, 393] width 393 height 37
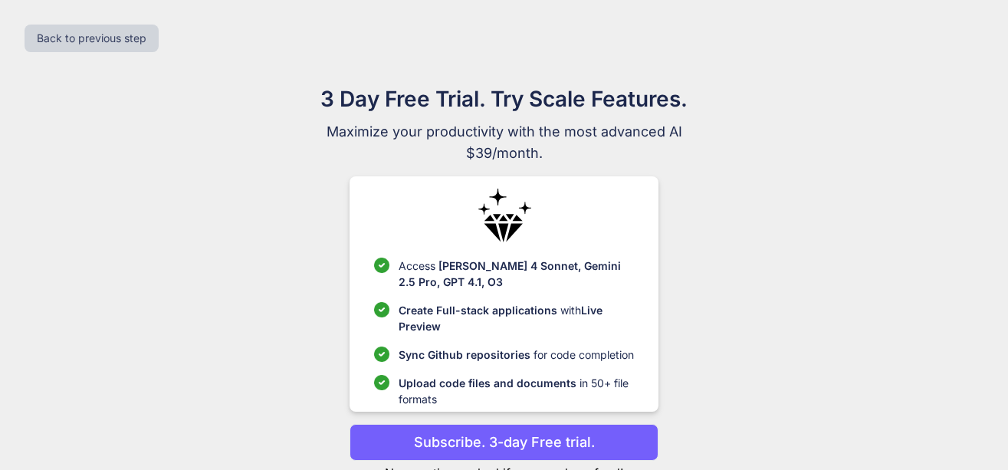
click at [798, 242] on div "3 Day Free Trial. Try Scale Features. Maximize your productivity with the most …" at bounding box center [504, 298] width 687 height 430
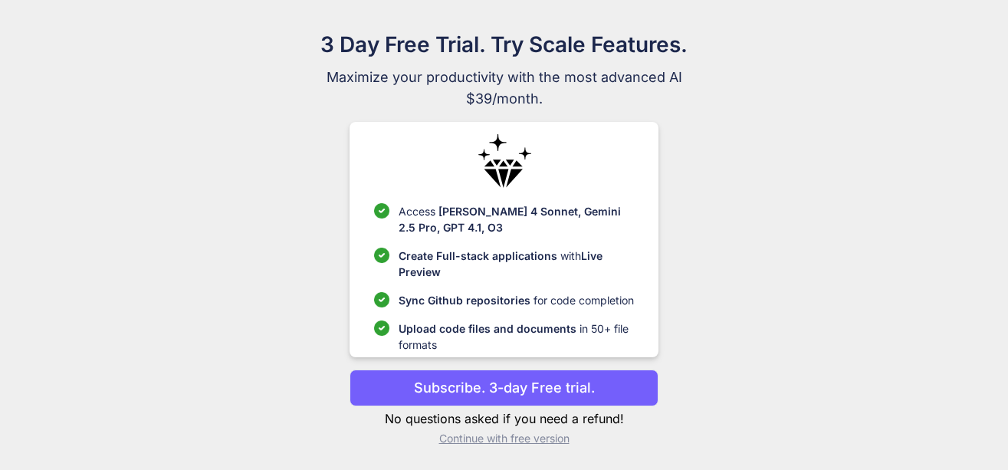
scroll to position [55, 0]
click at [496, 436] on p "Continue with free version" at bounding box center [504, 437] width 309 height 15
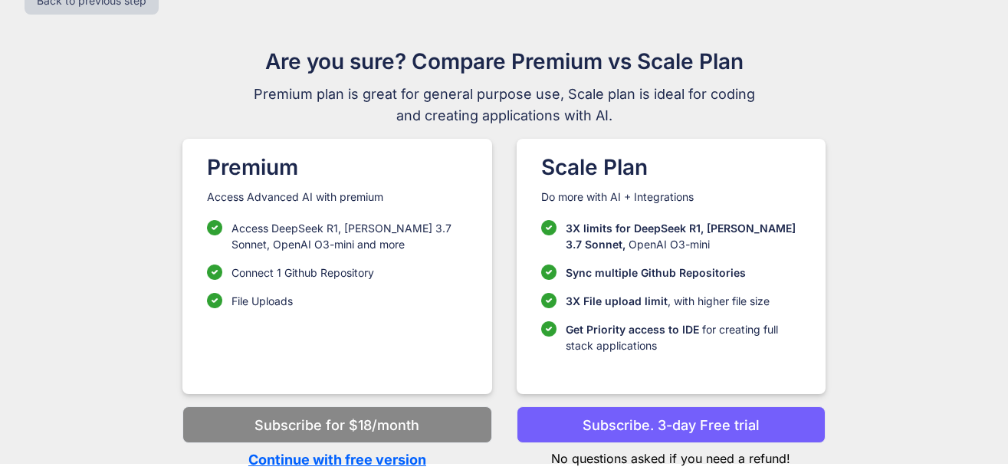
click at [415, 462] on p "Continue with free version" at bounding box center [336, 459] width 309 height 21
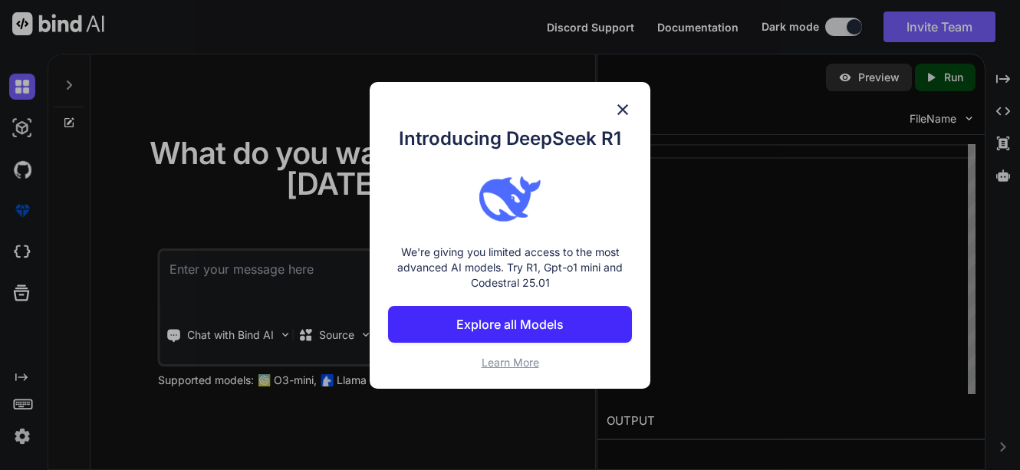
click at [626, 108] on img at bounding box center [622, 109] width 18 height 18
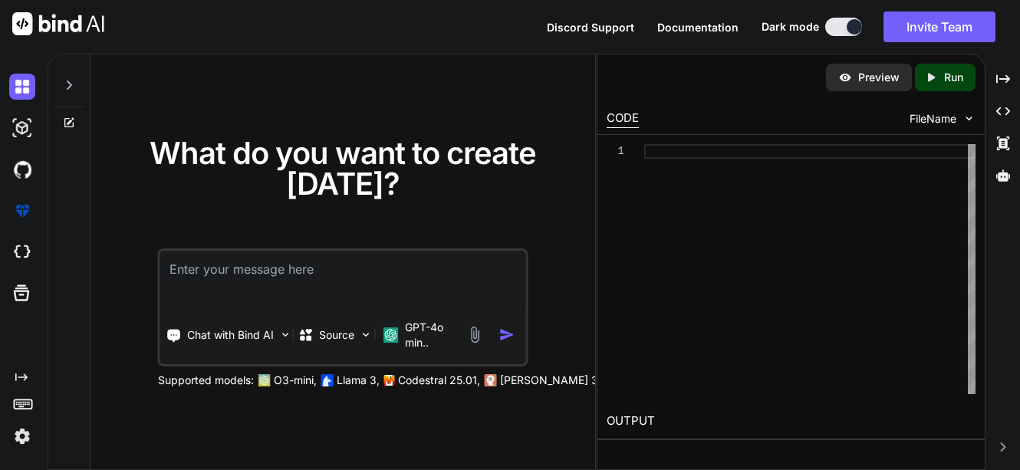
click at [279, 275] on textarea at bounding box center [342, 279] width 365 height 57
paste textarea "make a graphic designing website whic provide stock images, editable templates,…"
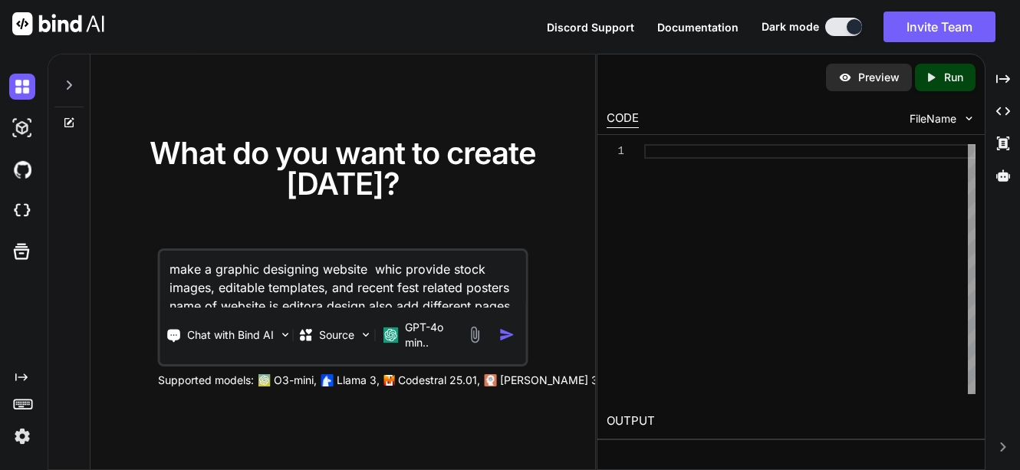
scroll to position [2, 0]
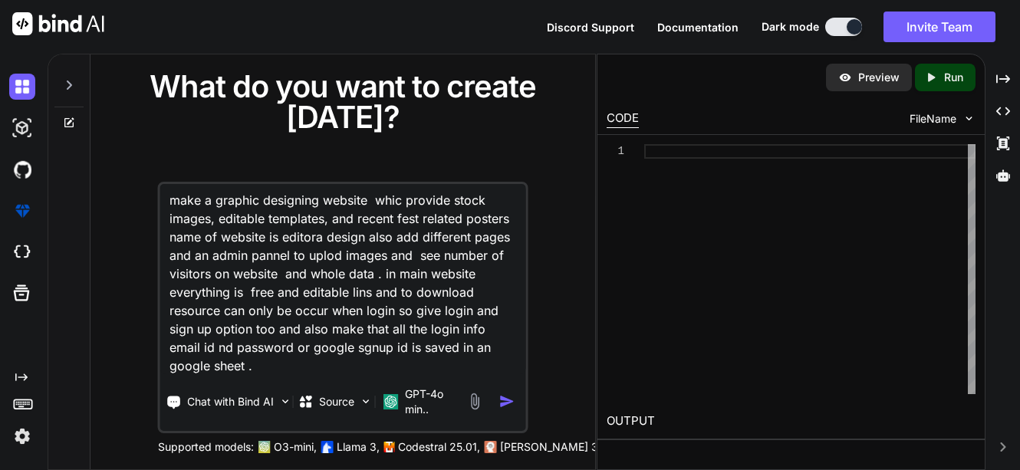
click at [505, 403] on img "button" at bounding box center [506, 401] width 16 height 16
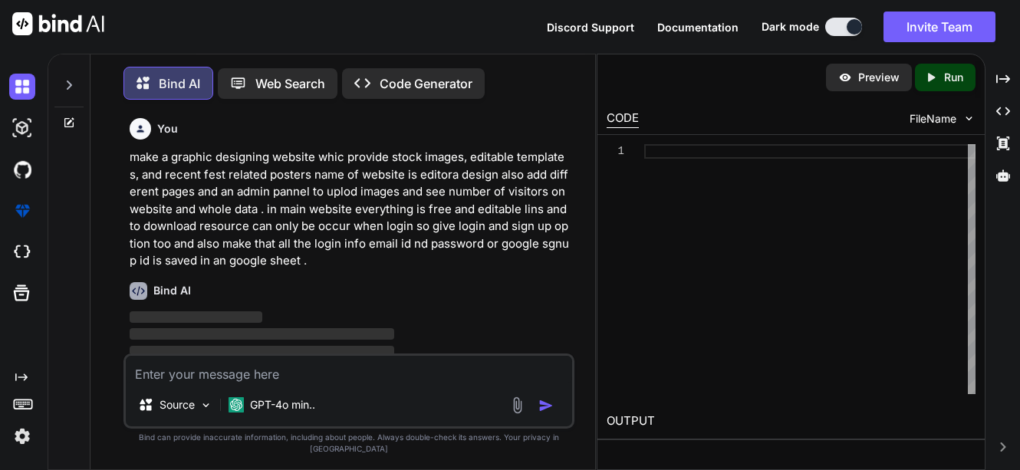
scroll to position [8, 0]
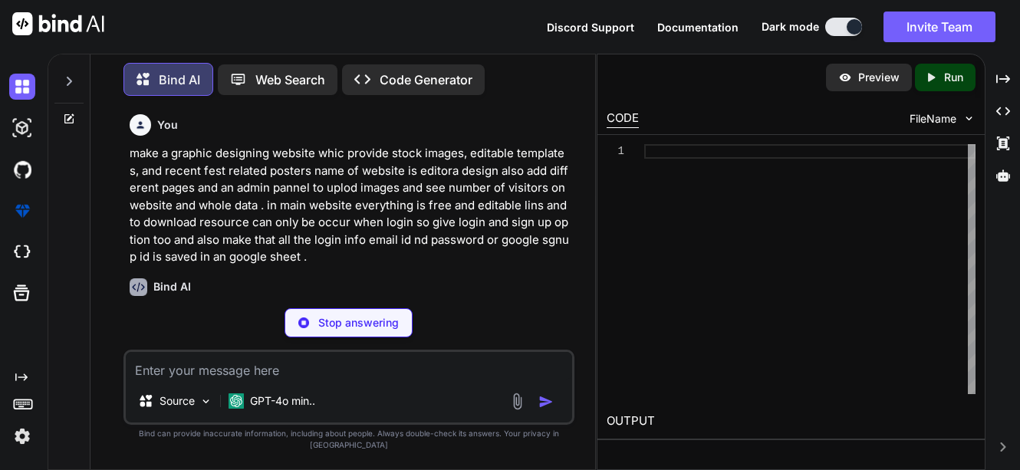
click at [524, 291] on div "Bind AI" at bounding box center [351, 287] width 442 height 18
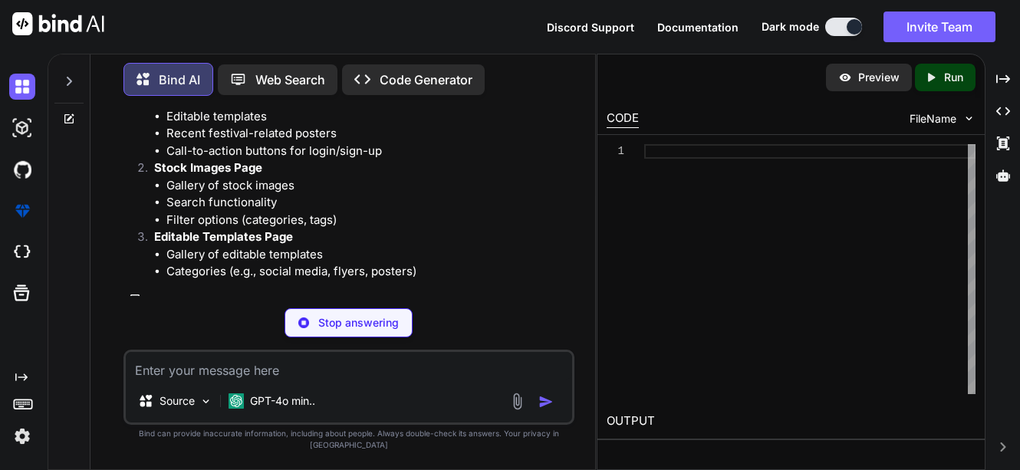
scroll to position [354, 0]
